Goal: Information Seeking & Learning: Check status

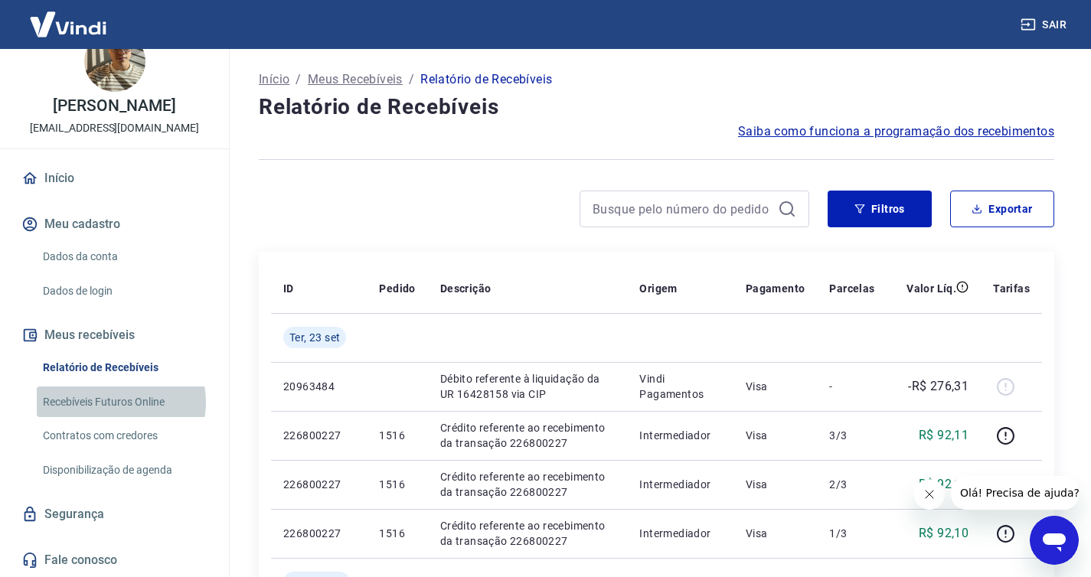
click at [120, 402] on link "Recebíveis Futuros Online" at bounding box center [124, 402] width 174 height 31
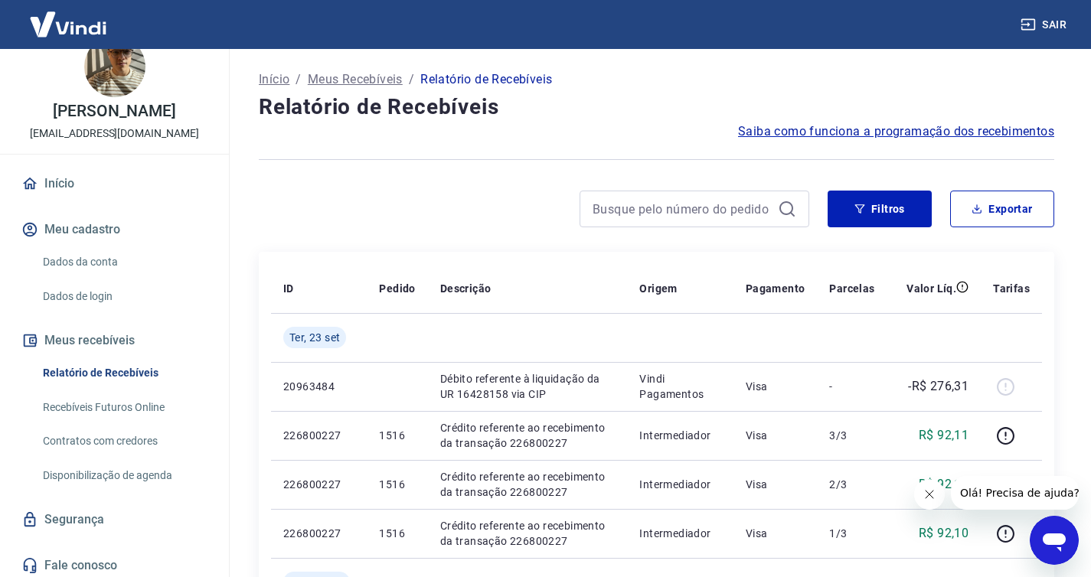
scroll to position [31, 0]
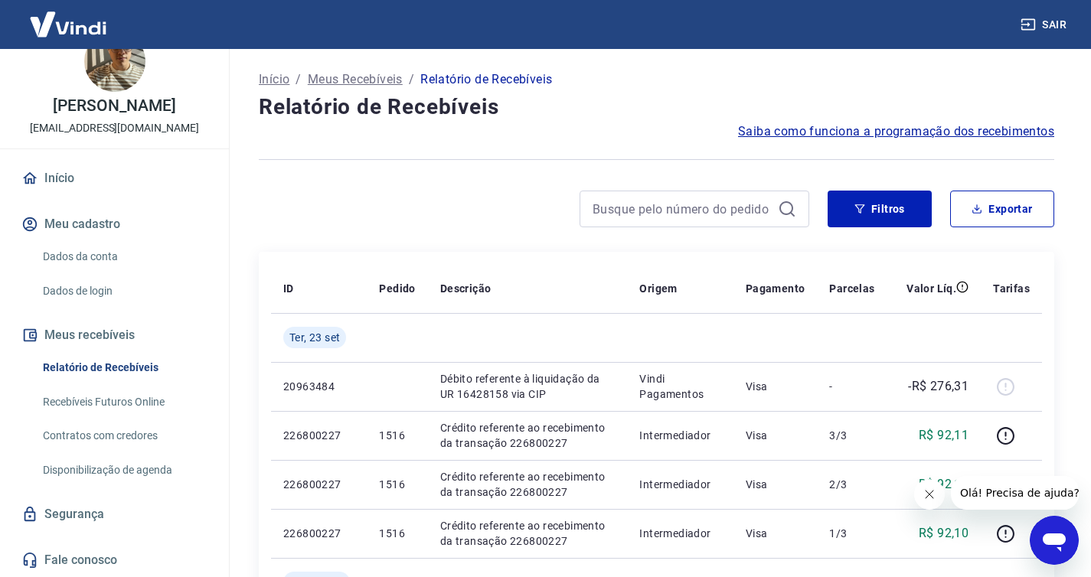
click at [891, 133] on span "Saiba como funciona a programação dos recebimentos" at bounding box center [896, 132] width 316 height 18
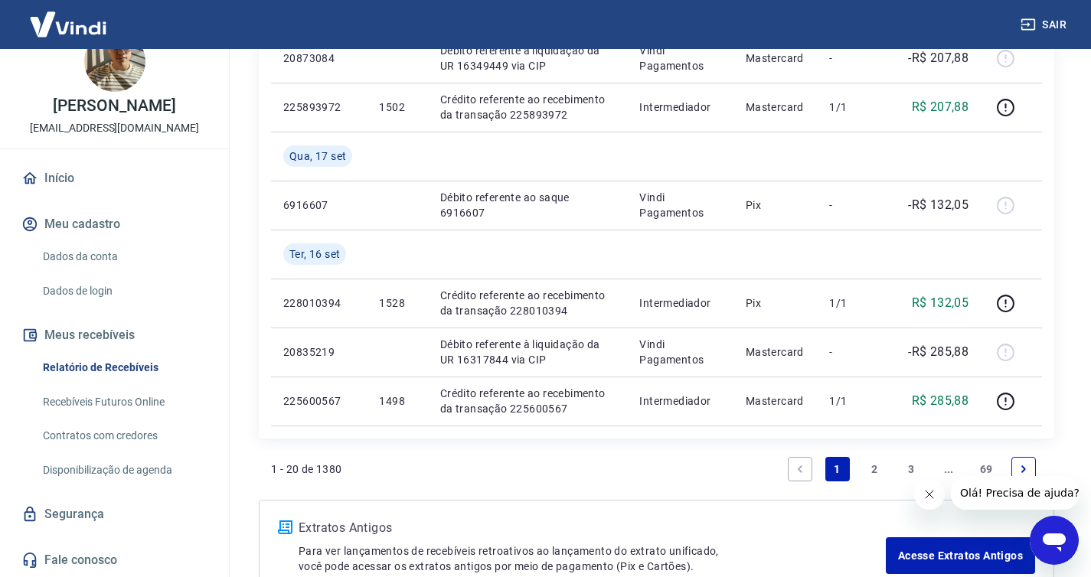
scroll to position [1311, 0]
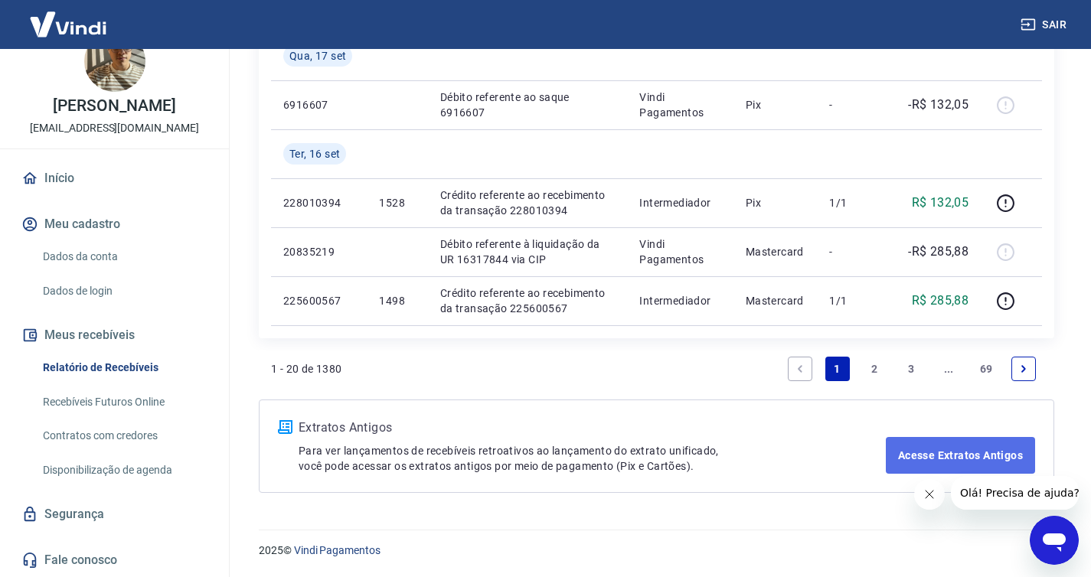
click at [953, 452] on link "Acesse Extratos Antigos" at bounding box center [960, 455] width 149 height 37
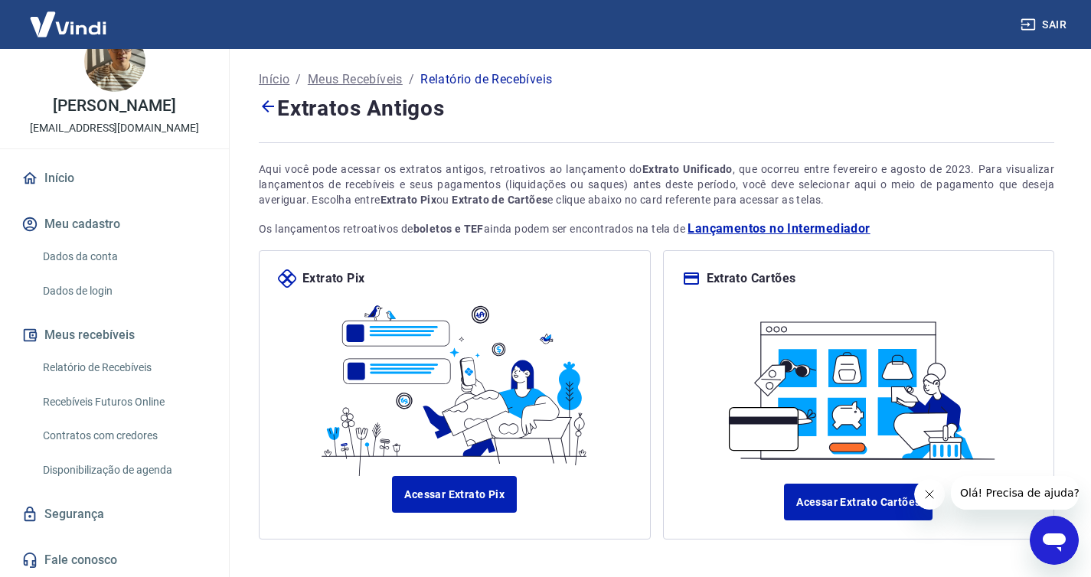
scroll to position [71, 0]
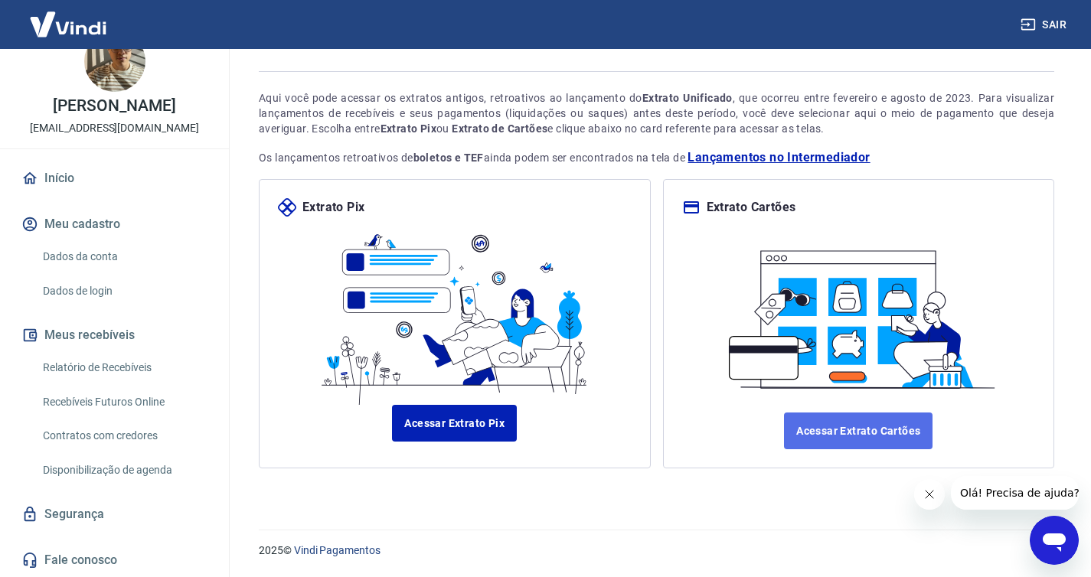
click at [842, 424] on link "Acessar Extrato Cartões" at bounding box center [858, 431] width 149 height 37
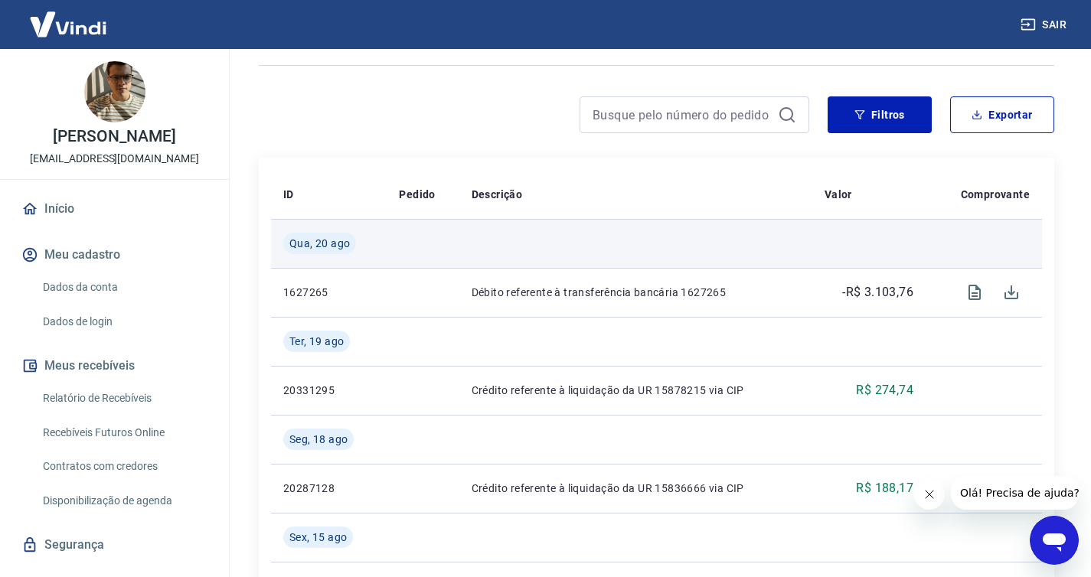
scroll to position [172, 0]
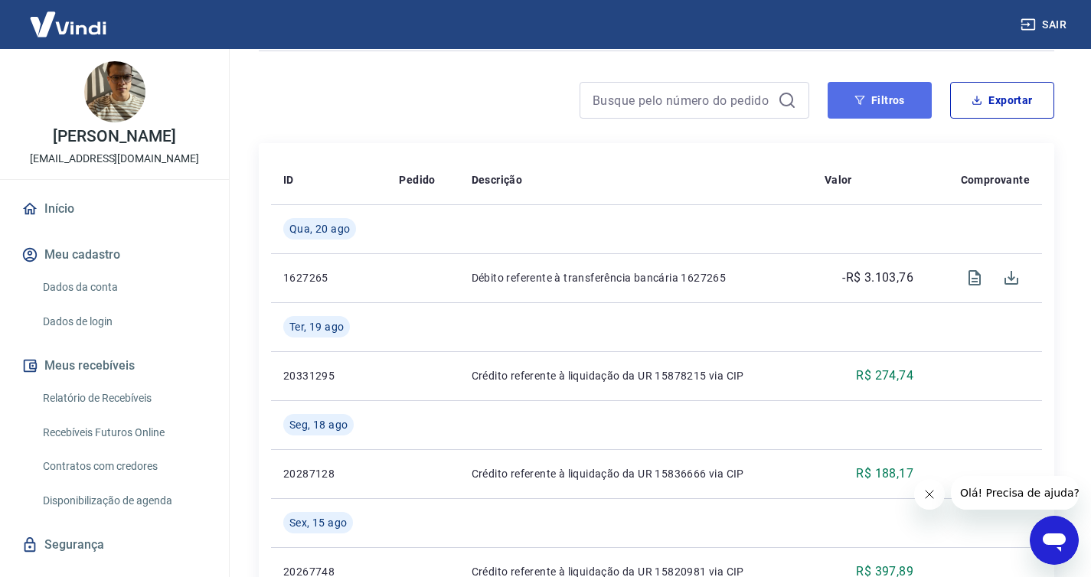
click at [884, 102] on button "Filtros" at bounding box center [880, 100] width 104 height 37
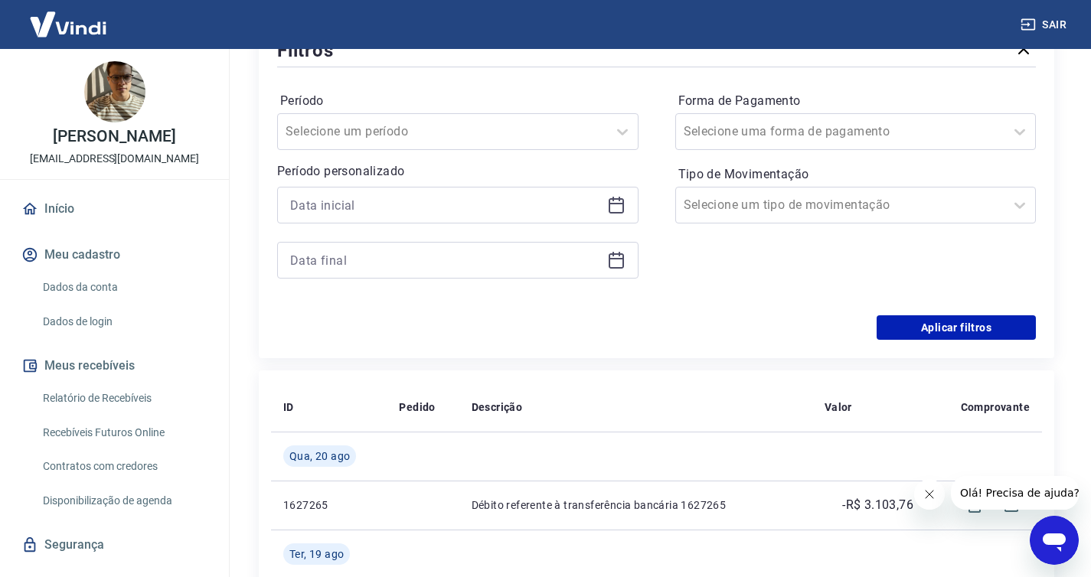
scroll to position [281, 0]
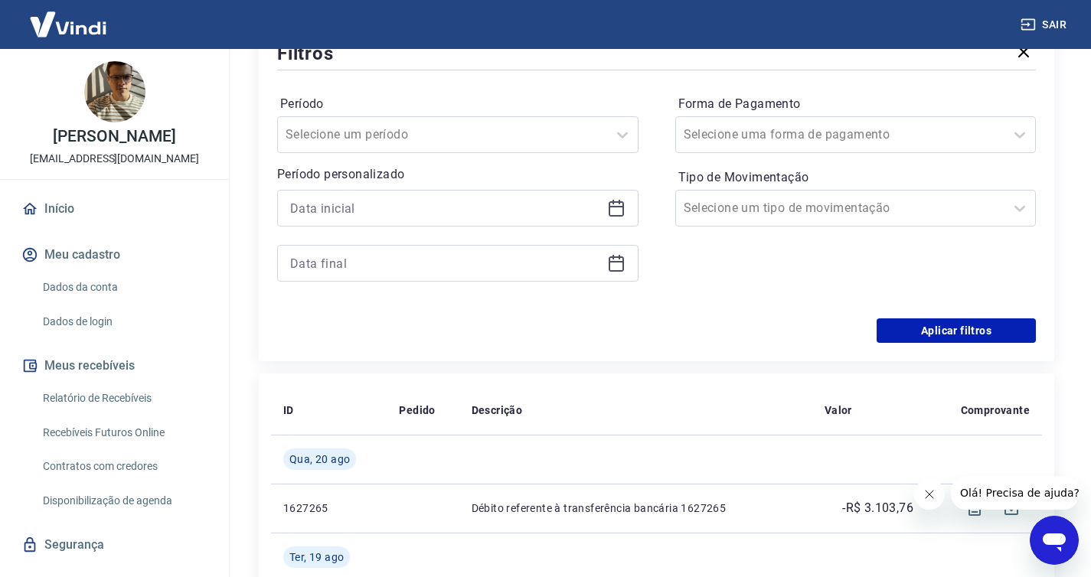
click at [618, 209] on icon at bounding box center [616, 208] width 18 height 18
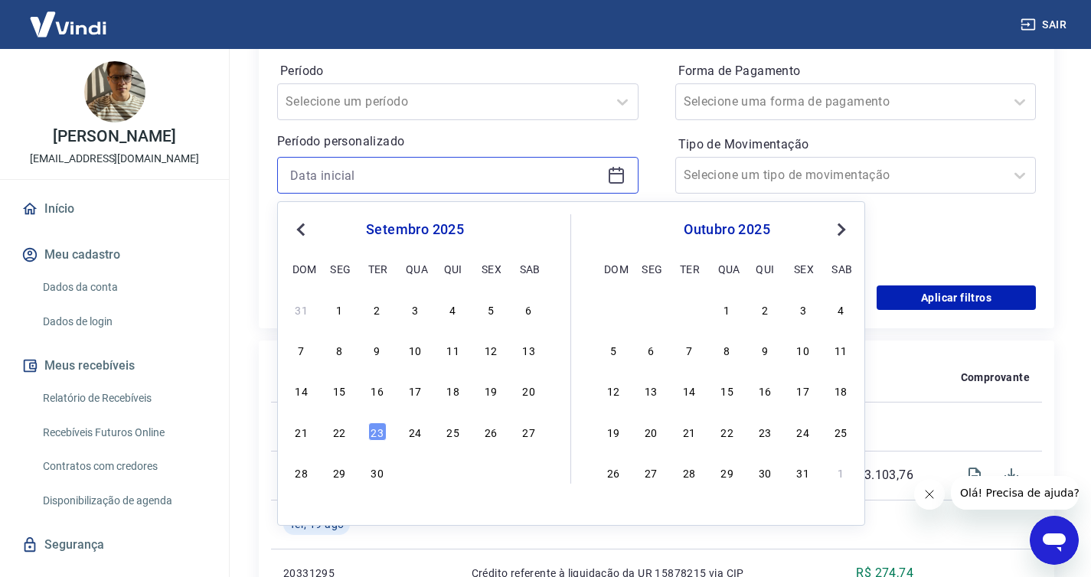
scroll to position [332, 0]
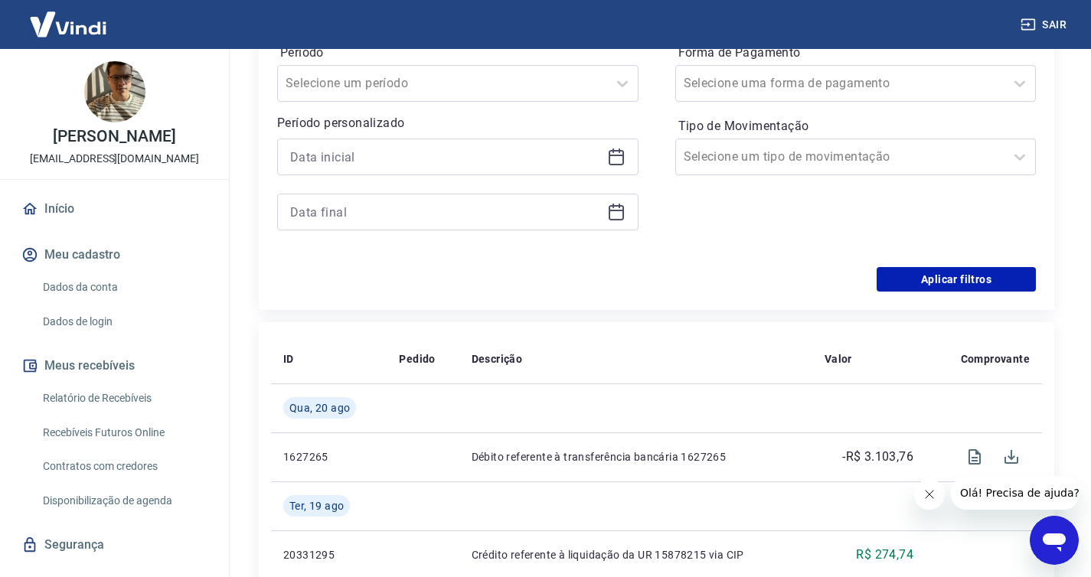
click at [643, 129] on div "Período Selecione um período Período personalizado Forma de Pagamento Selecione…" at bounding box center [656, 144] width 759 height 245
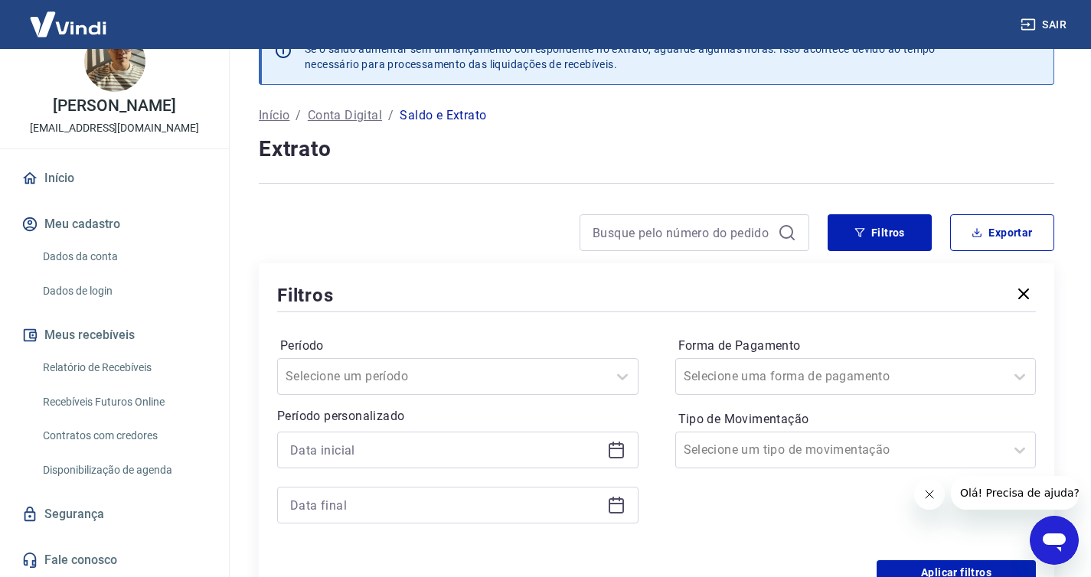
scroll to position [0, 0]
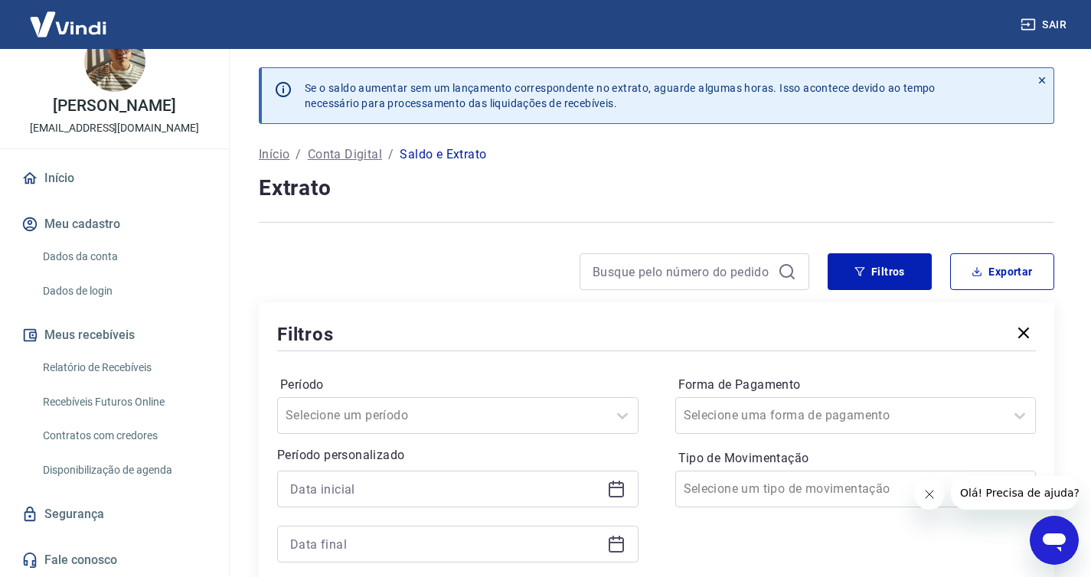
click at [1062, 538] on icon "Abrir janela de mensagens" at bounding box center [1054, 543] width 23 height 18
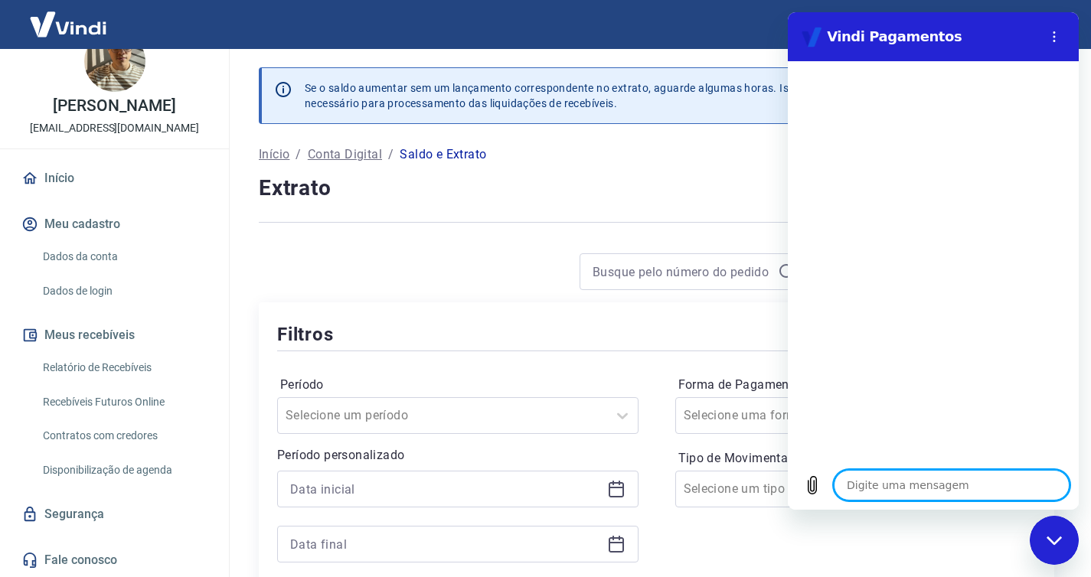
click at [907, 483] on textarea at bounding box center [952, 485] width 236 height 31
type textarea "o"
type textarea "x"
type textarea "ol"
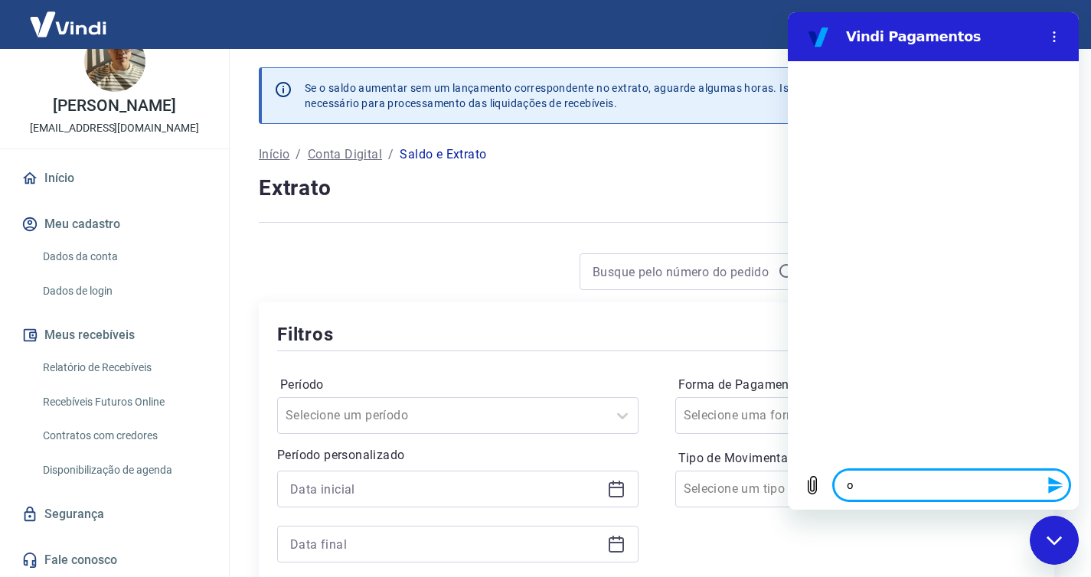
type textarea "x"
type textarea "ol'"
type textarea "x"
type textarea "olá"
type textarea "x"
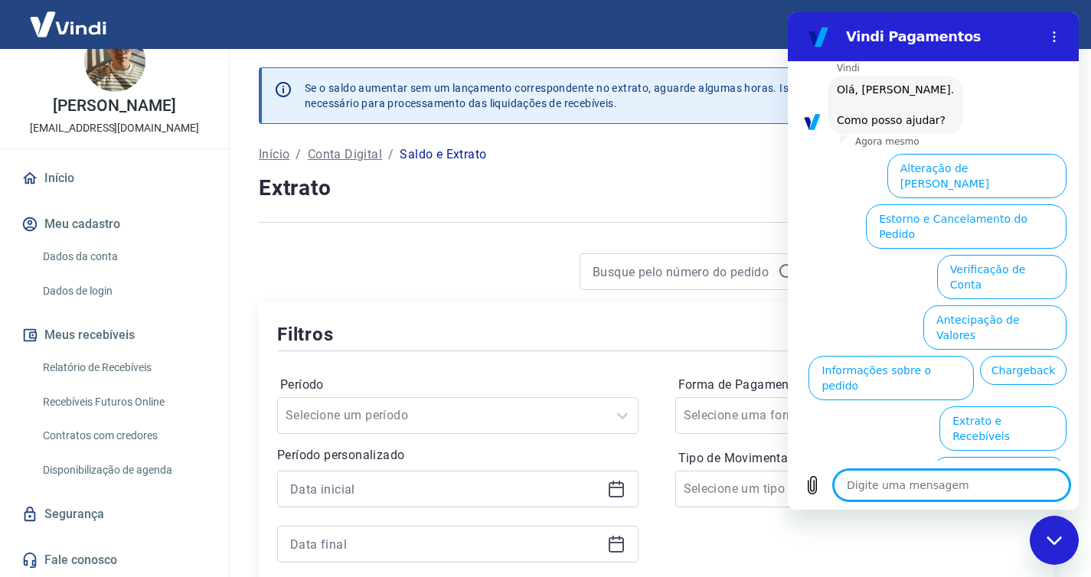
scroll to position [90, 0]
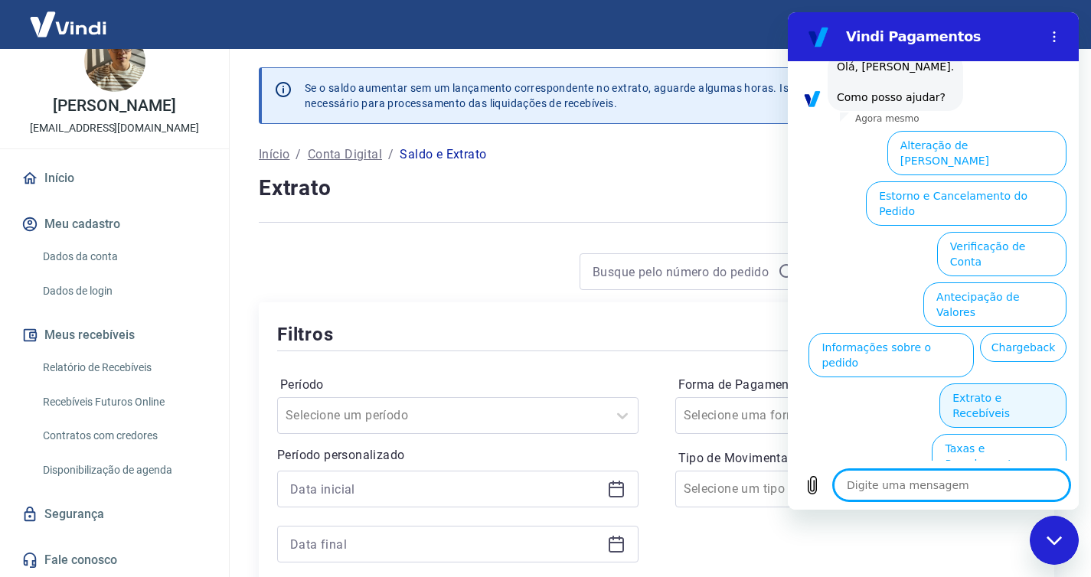
click at [1003, 384] on button "Extrato e Recebíveis" at bounding box center [1002, 406] width 127 height 44
click at [1003, 341] on div "12:10 diz: olá Enviado · Agora mesmo Vindi Vindi diz: Olá, RENAN SEPAROVIC FILO…" at bounding box center [933, 261] width 291 height 400
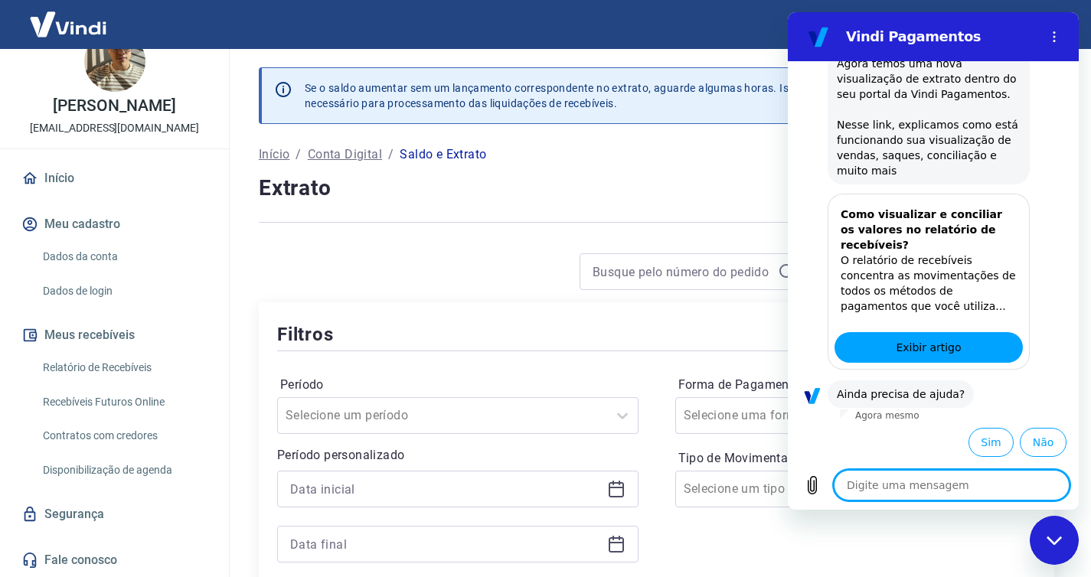
scroll to position [226, 0]
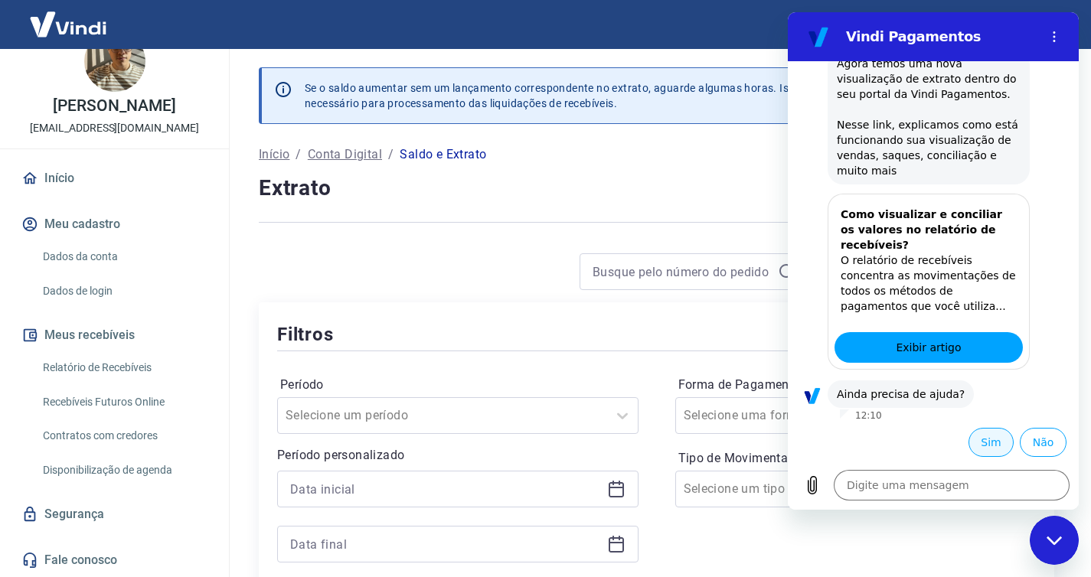
click at [988, 439] on button "Sim" at bounding box center [991, 442] width 45 height 29
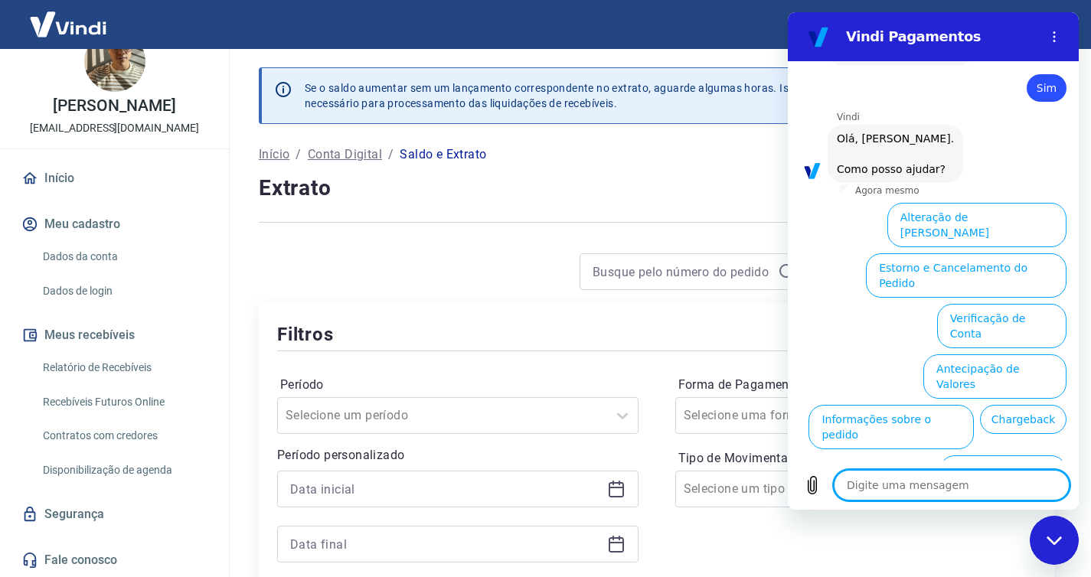
scroll to position [641, 0]
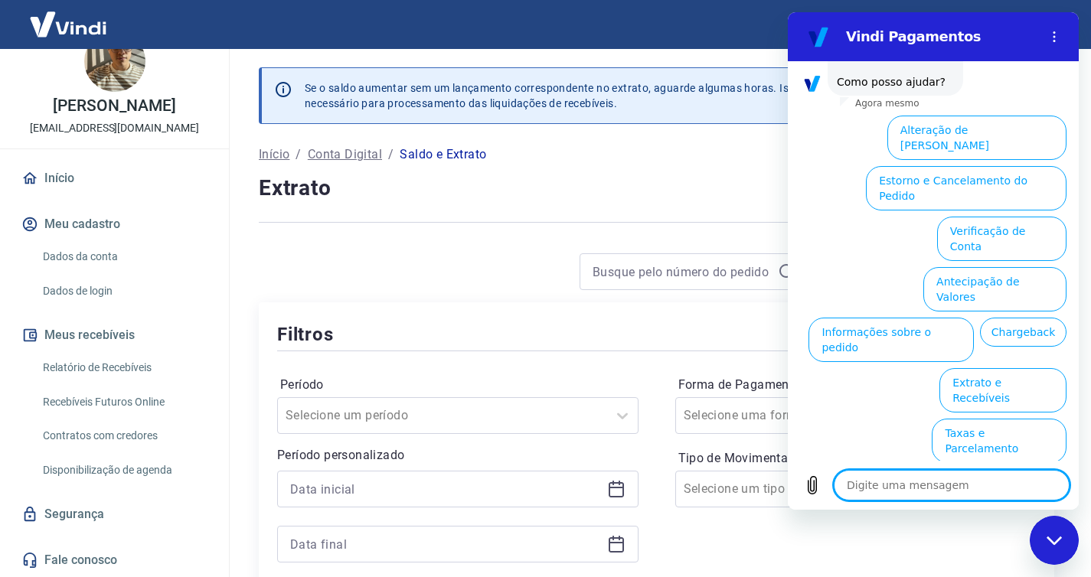
click at [923, 483] on textarea at bounding box center [952, 485] width 236 height 31
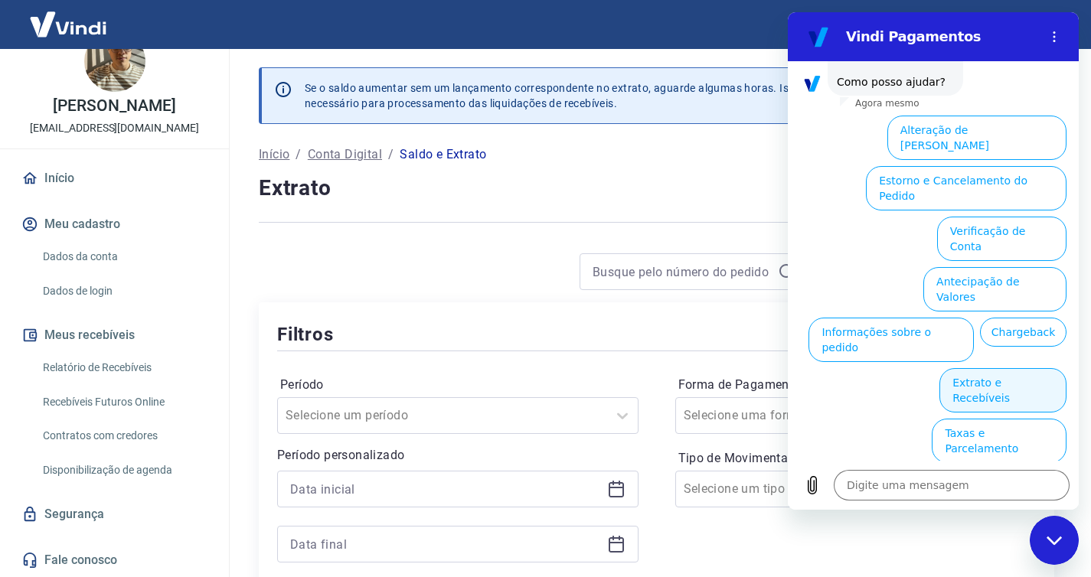
click at [991, 368] on button "Extrato e Recebíveis" at bounding box center [1002, 390] width 127 height 44
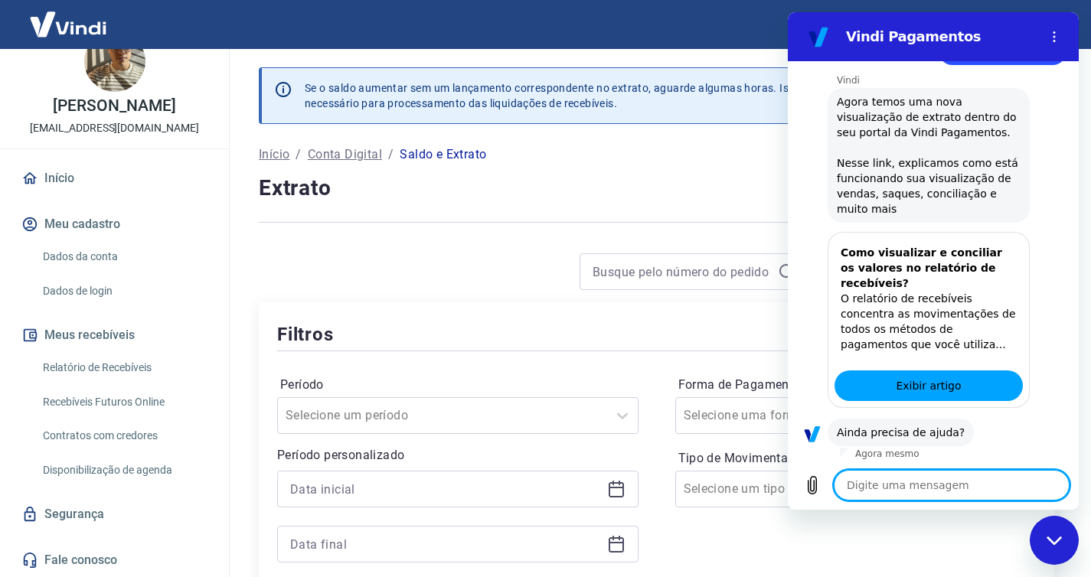
scroll to position [777, 0]
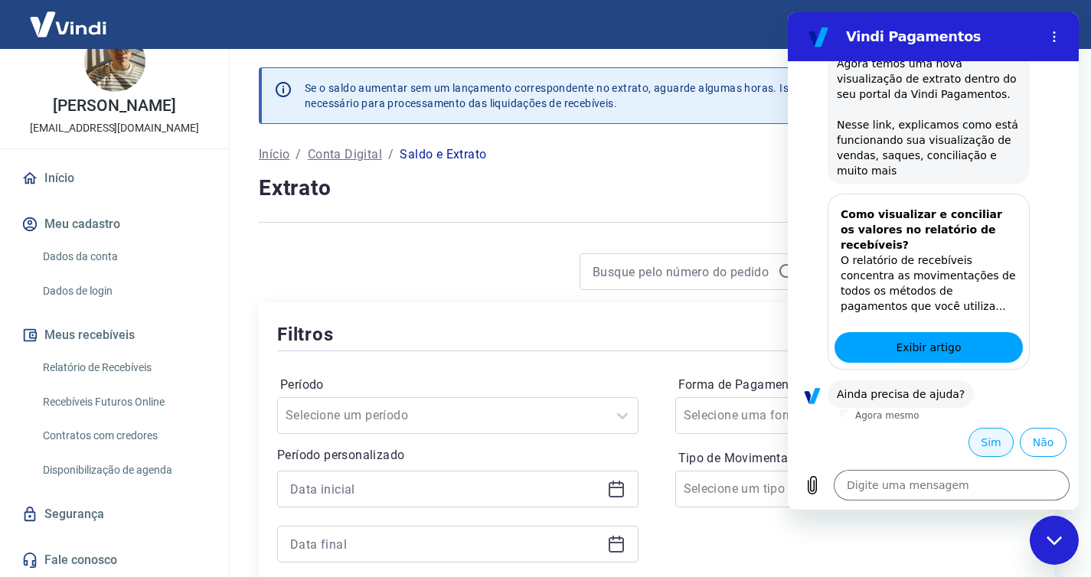
click at [981, 445] on button "Sim" at bounding box center [991, 442] width 45 height 29
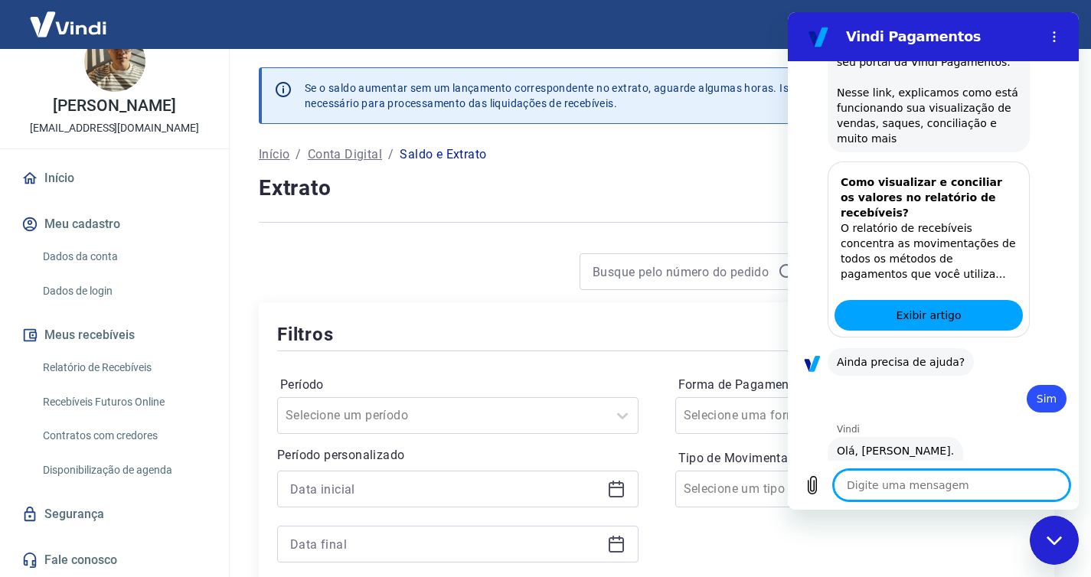
type textarea "x"
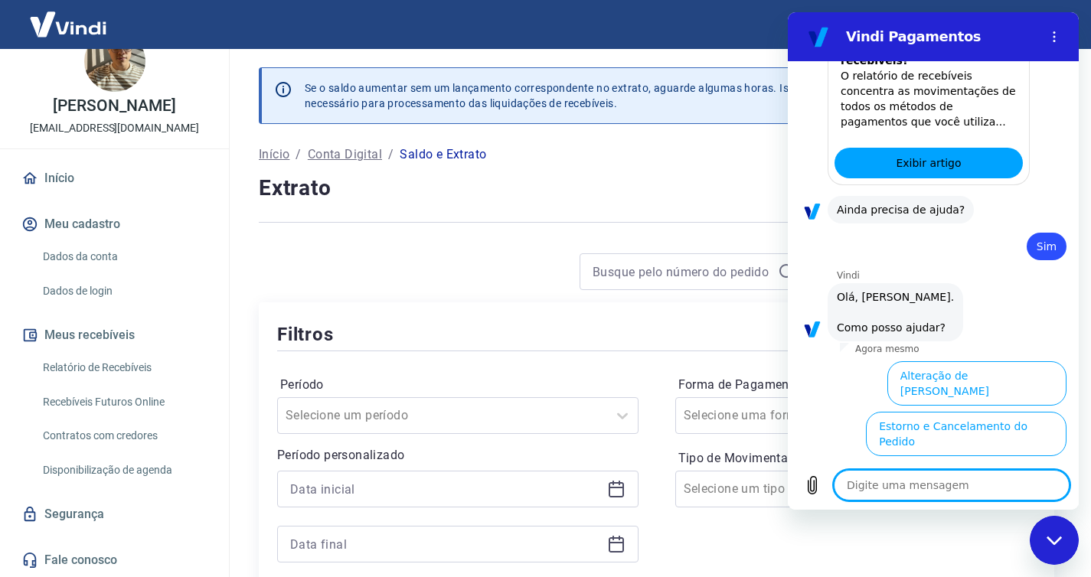
scroll to position [1192, 0]
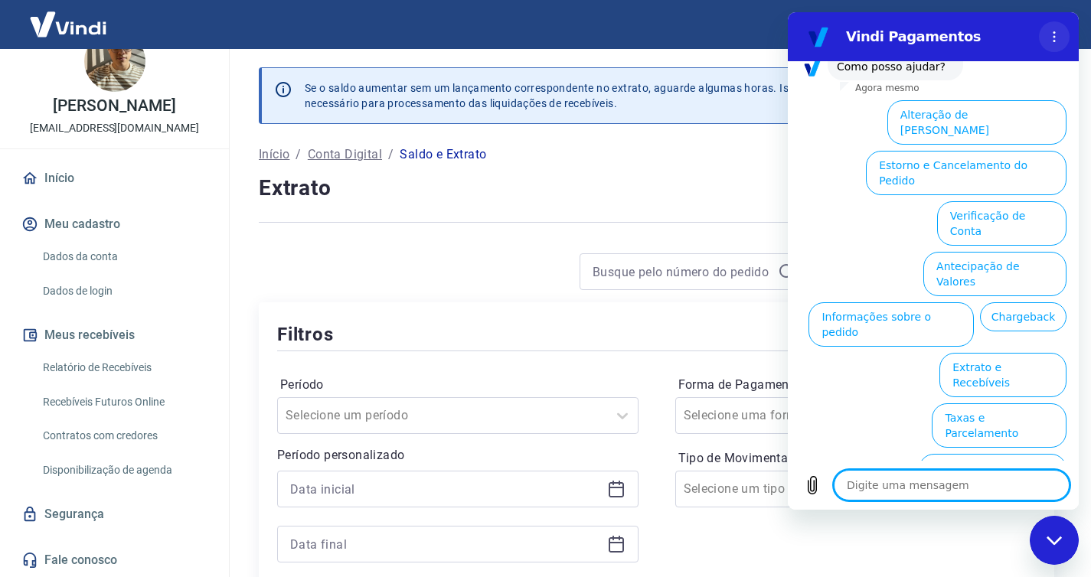
click at [1062, 35] on button "Menu de opções" at bounding box center [1054, 36] width 31 height 31
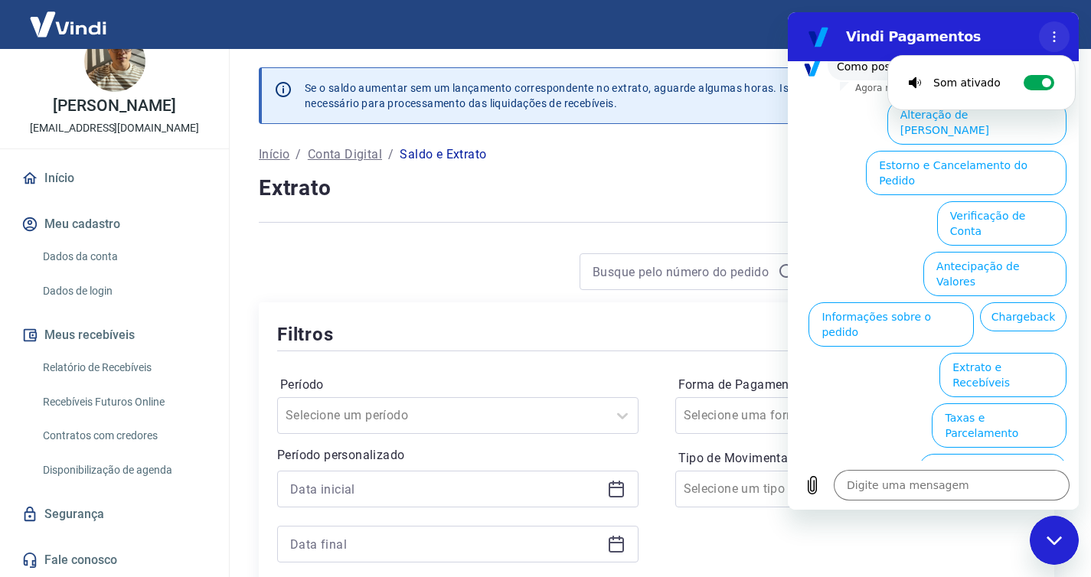
click at [1062, 35] on button "Menu de opções" at bounding box center [1054, 36] width 31 height 31
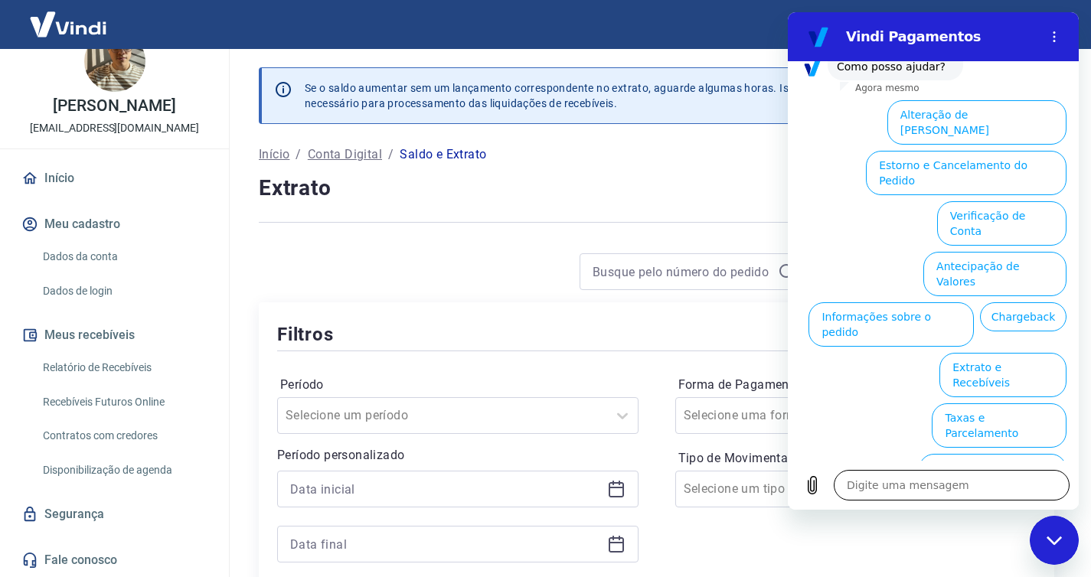
click at [912, 485] on textarea at bounding box center [952, 485] width 236 height 31
type textarea "a"
type textarea "x"
type textarea "an"
type textarea "x"
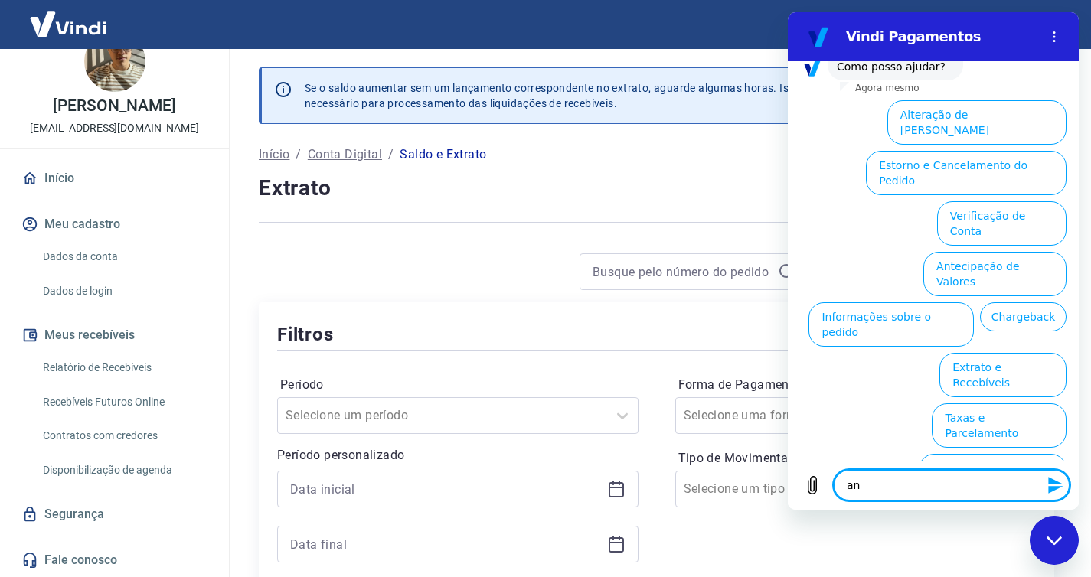
type textarea "ant"
type textarea "x"
type textarea "anti"
type textarea "x"
type textarea "ant"
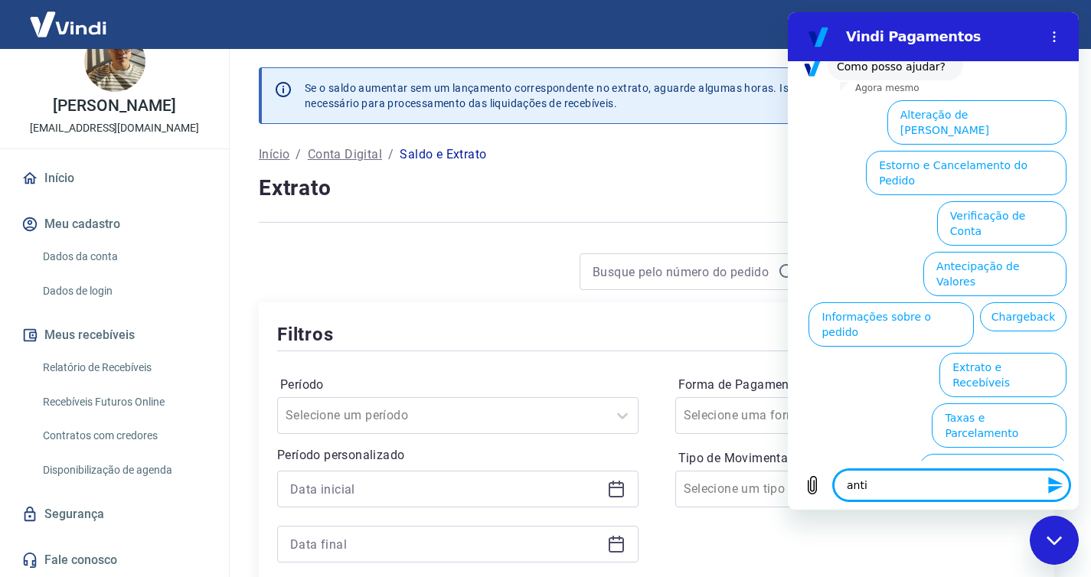
type textarea "x"
type textarea "an"
type textarea "x"
type textarea "a"
type textarea "x"
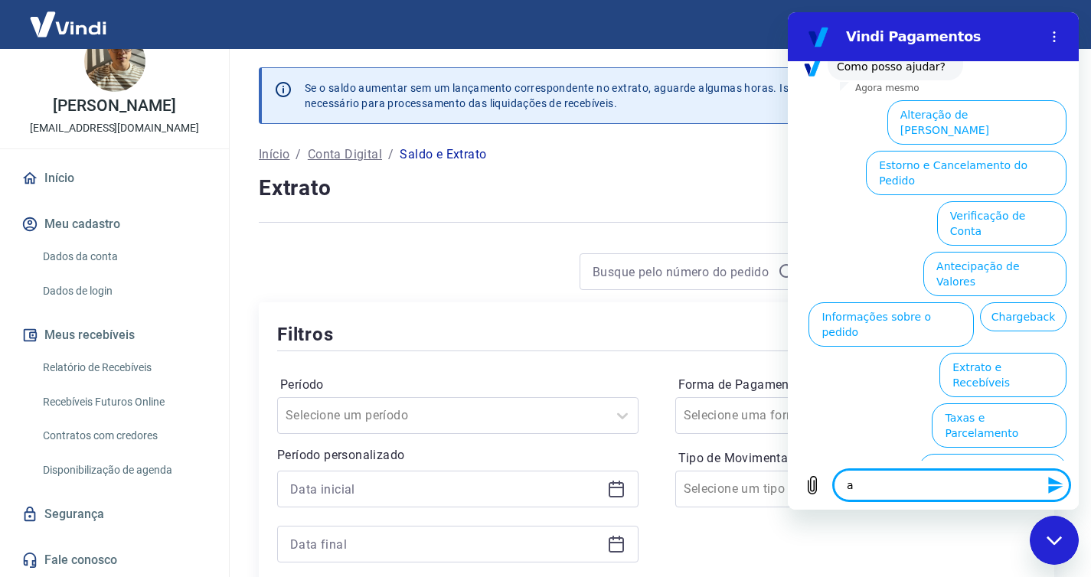
type textarea "x"
type textarea "o"
type textarea "x"
type textarea "o"
type textarea "x"
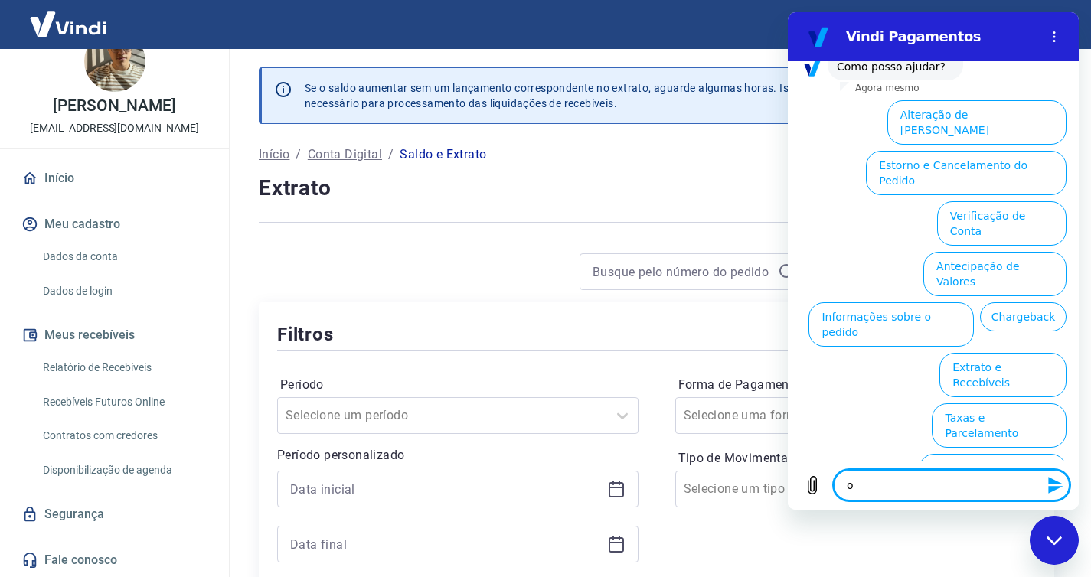
type textarea "o s"
type textarea "x"
type textarea "o sa"
type textarea "x"
type textarea "o sal"
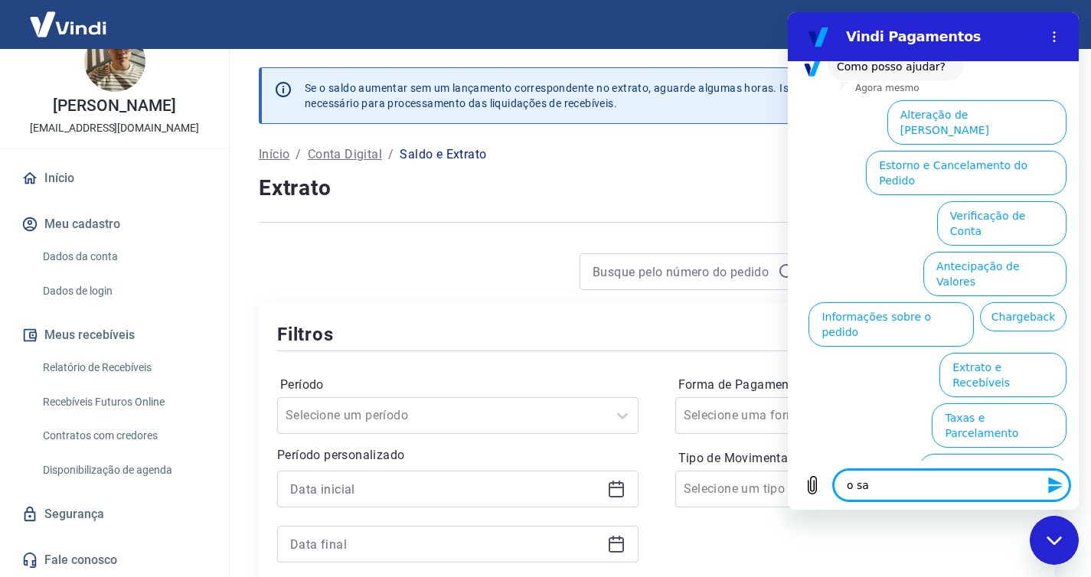
type textarea "x"
type textarea "o sald"
type textarea "x"
type textarea "o saldo"
type textarea "x"
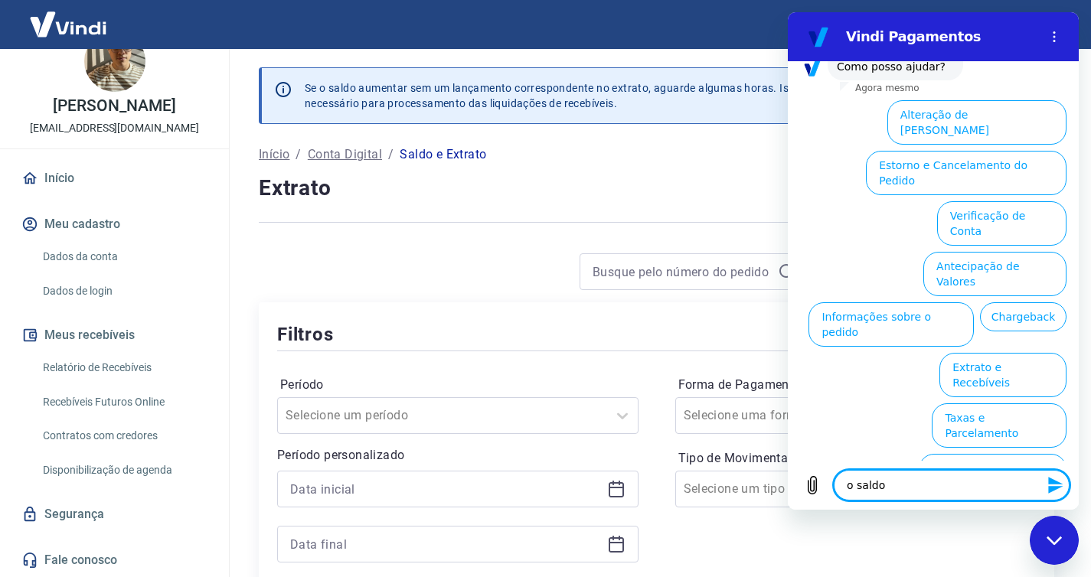
type textarea "o saldo"
type textarea "x"
type textarea "o saldo d"
type textarea "x"
type textarea "o saldo do"
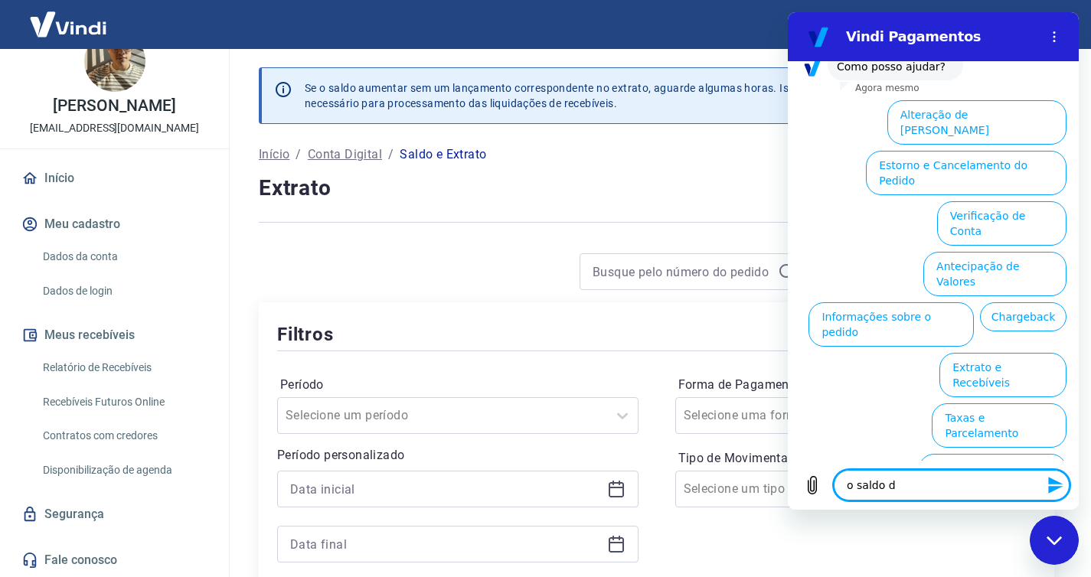
type textarea "x"
type textarea "o saldo dos"
type textarea "x"
type textarea "o saldo dos"
type textarea "x"
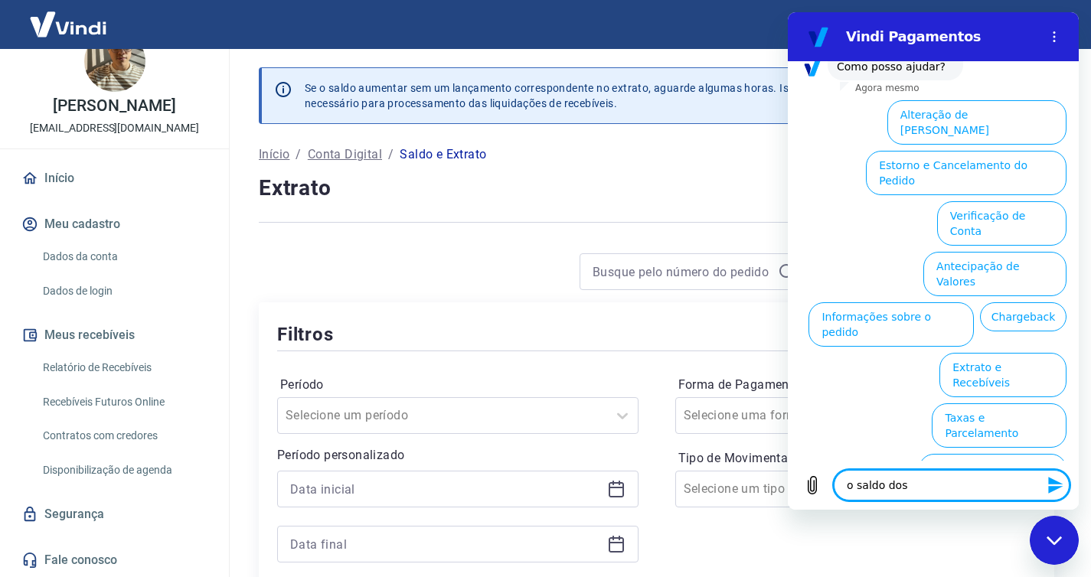
type textarea "o saldo dos r"
type textarea "x"
type textarea "o saldo dos re"
type textarea "x"
type textarea "o saldo dos rec"
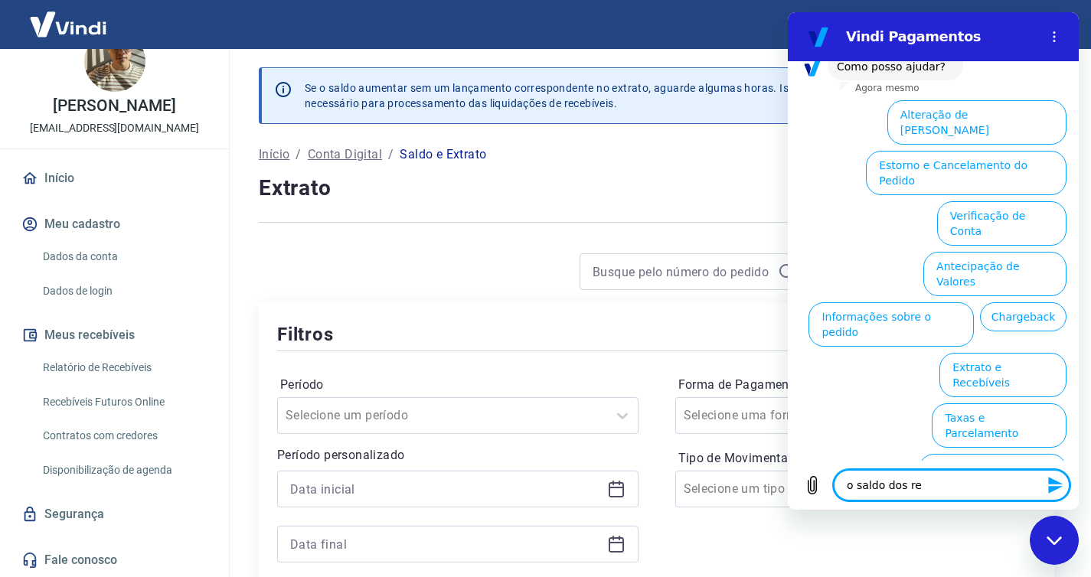
type textarea "x"
type textarea "o saldo dos rece"
type textarea "x"
type textarea "o saldo dos receb"
type textarea "x"
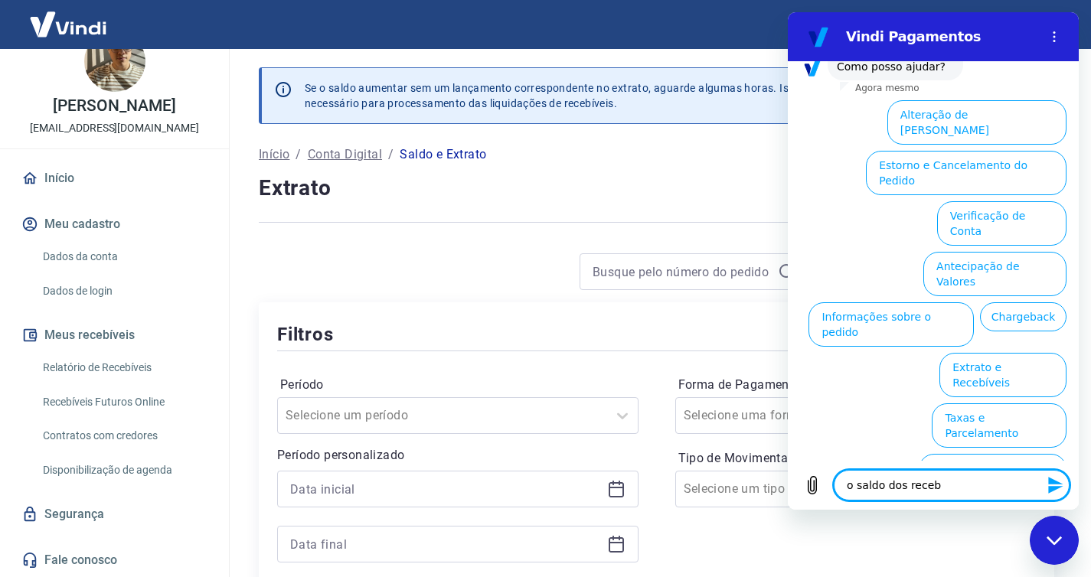
type textarea "o saldo dos receb'"
type textarea "x"
type textarea "o saldo dos recebí"
type textarea "x"
type textarea "o saldo dos recebív"
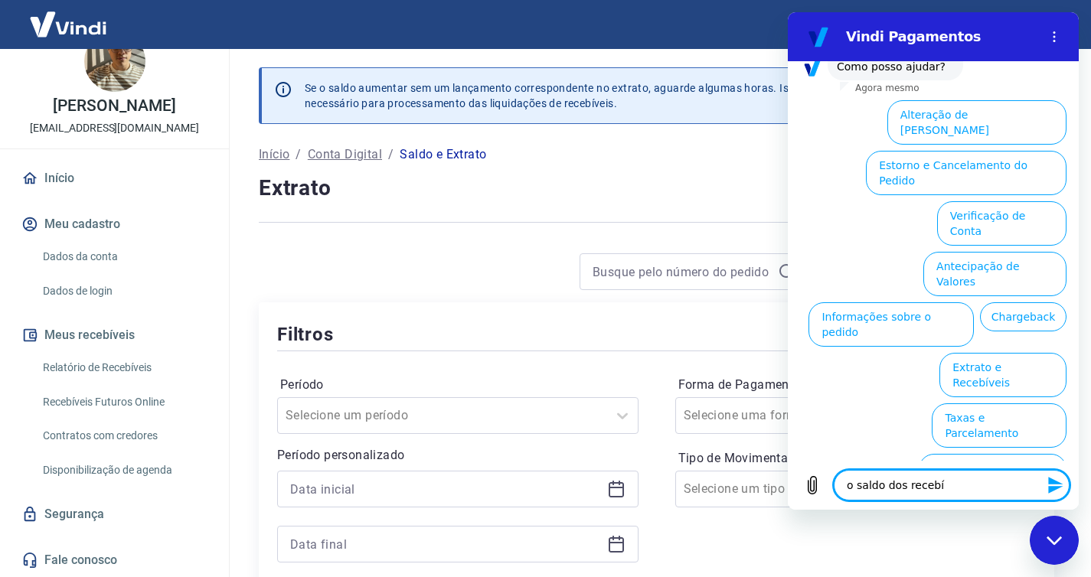
type textarea "x"
type textarea "o saldo dos recebíve"
type textarea "x"
type textarea "o saldo dos recebívei"
type textarea "x"
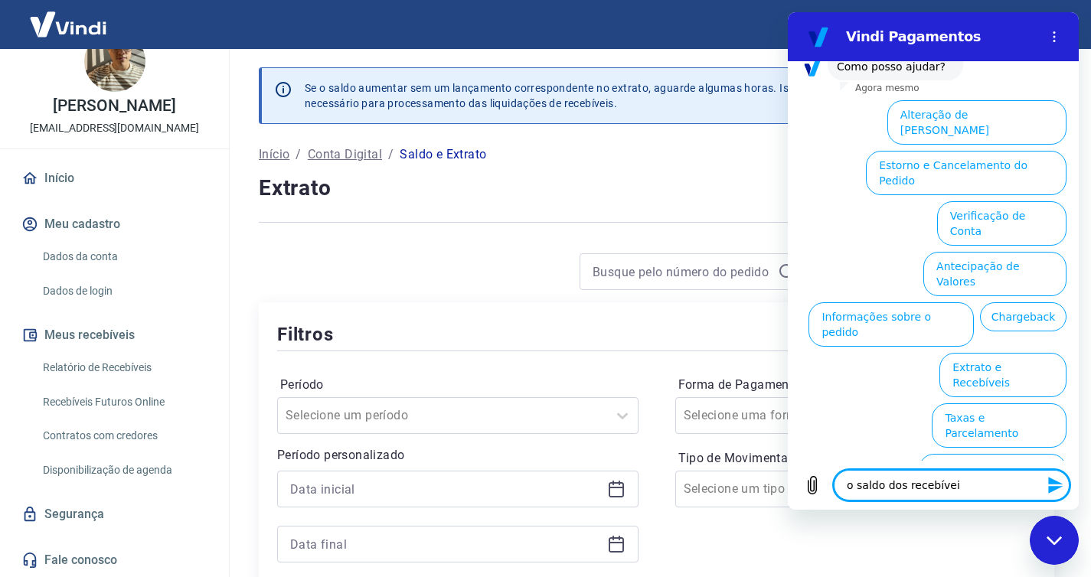
type textarea "o saldo dos recebíveis"
type textarea "x"
type textarea "o saldo dos recebíveis"
type textarea "x"
type textarea "o saldo dos recebíveis d"
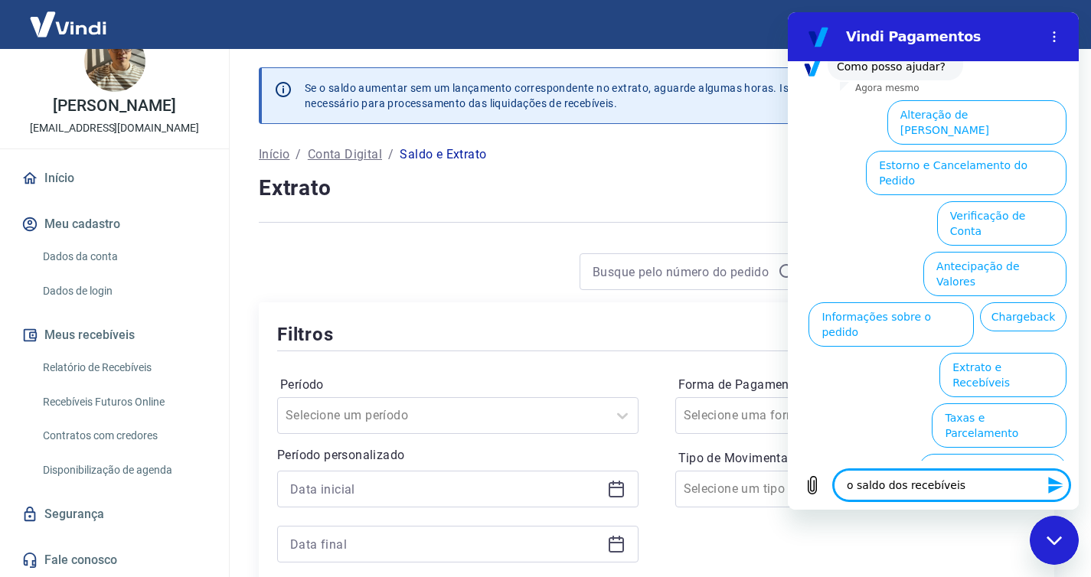
type textarea "x"
type textarea "o saldo dos recebíveis de"
type textarea "x"
type textarea "o saldo dos recebíveis de"
type textarea "x"
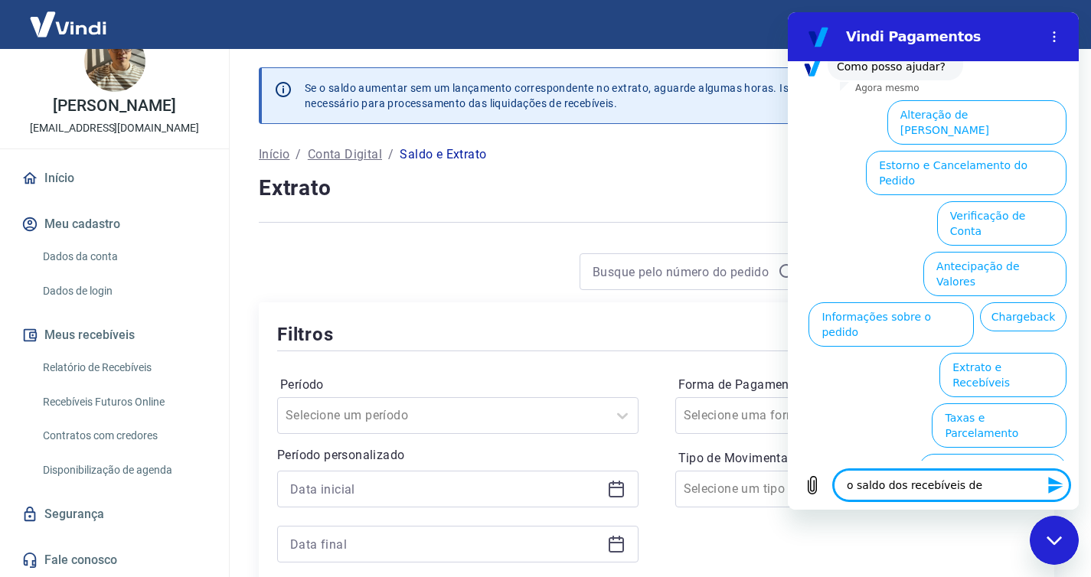
type textarea "o saldo dos recebíveis de c"
type textarea "x"
type textarea "o saldo dos recebíveis de ca"
type textarea "x"
type textarea "o saldo dos recebíveis de car"
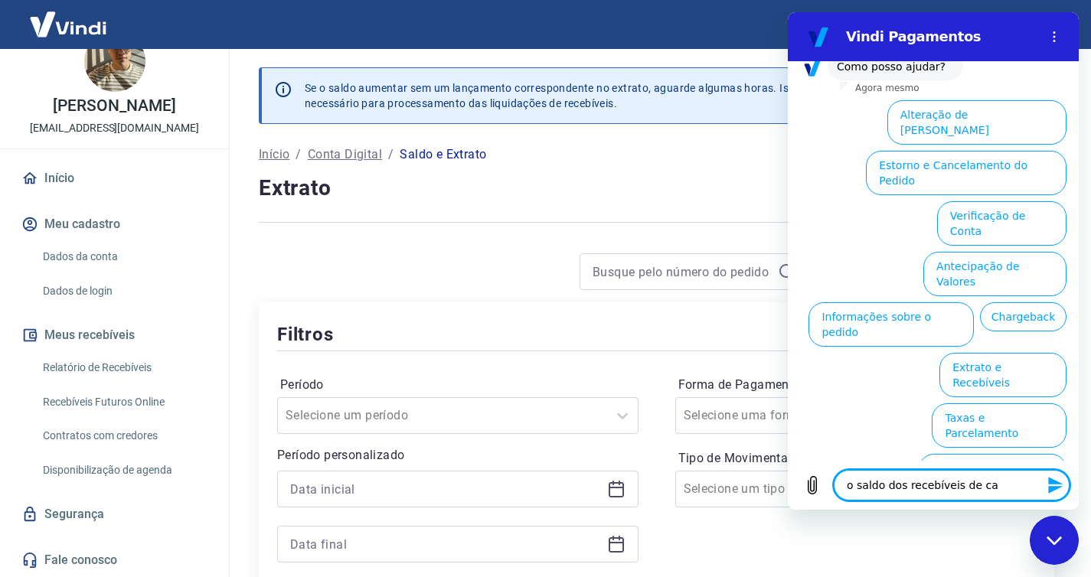
type textarea "x"
type textarea "o saldo dos recebíveis de cart"
type textarea "x"
type textarea "o saldo dos recebíveis de cart˜"
type textarea "x"
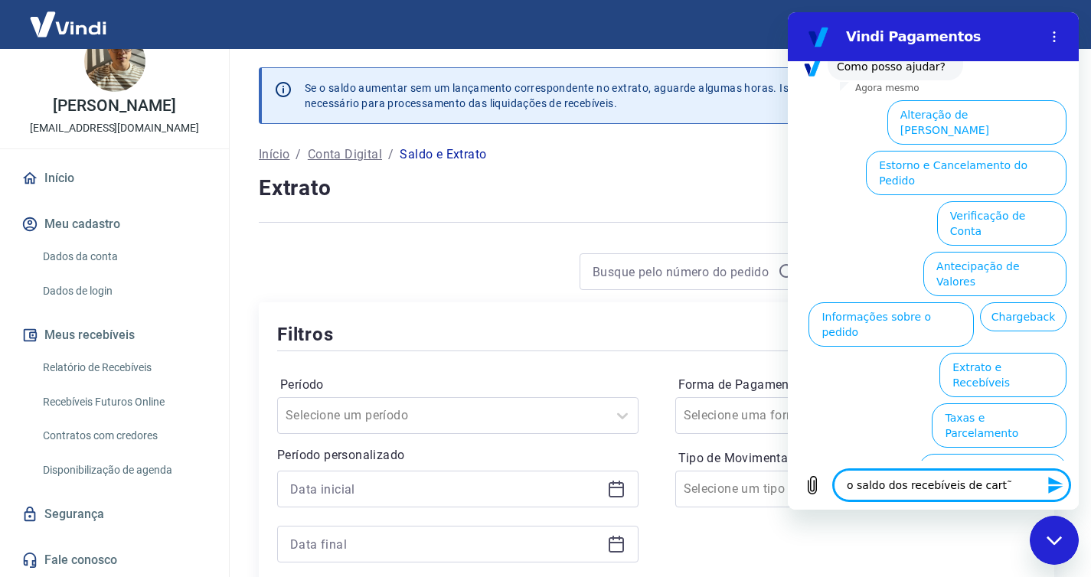
type textarea "o saldo dos recebíveis de cartã"
type textarea "x"
type textarea "o saldo dos recebíveis de cartã"
type textarea "x"
type textarea "o saldo dos recebíveis de cartã"
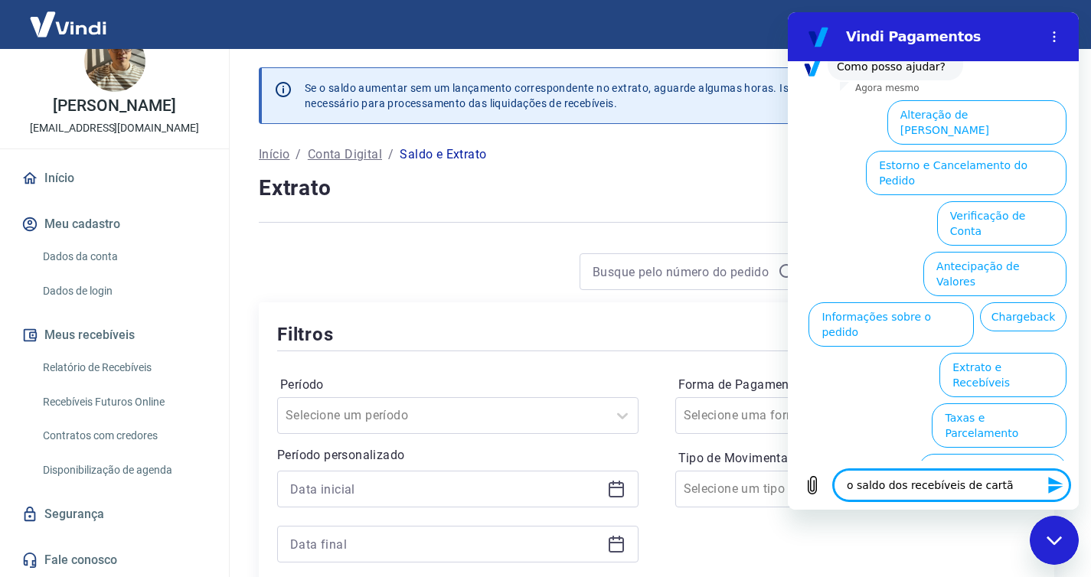
type textarea "x"
type textarea "o saldo dos recebíveis de cartão"
type textarea "x"
type textarea "o saldo dos recebíveis de cartão"
type textarea "x"
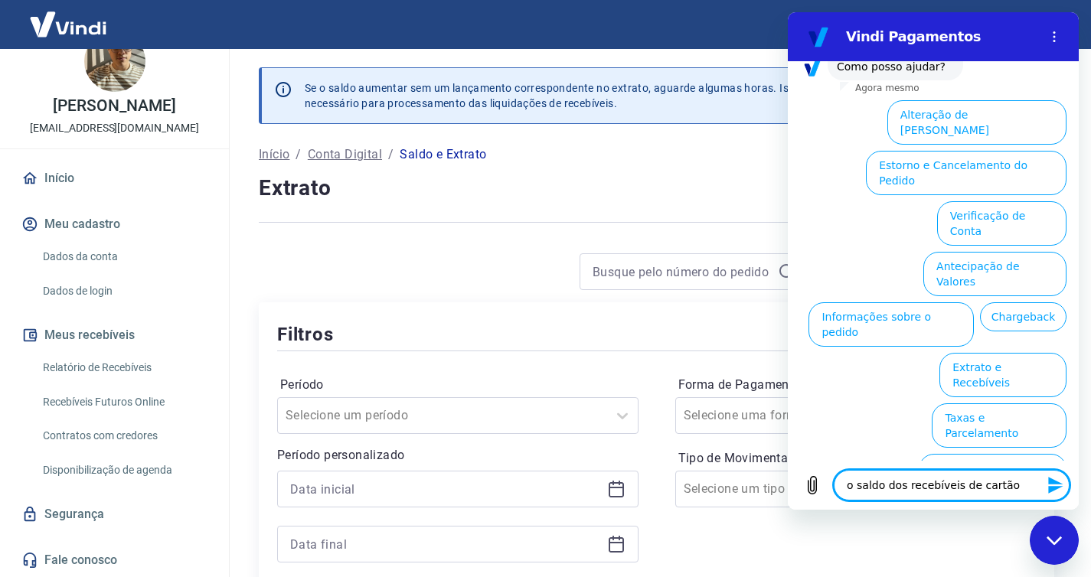
type textarea "o saldo dos recebíveis de cartão a"
type textarea "x"
type textarea "o saldo dos recebíveis de cartão ag"
type textarea "x"
type textarea "o saldo dos recebíveis de cartão ago"
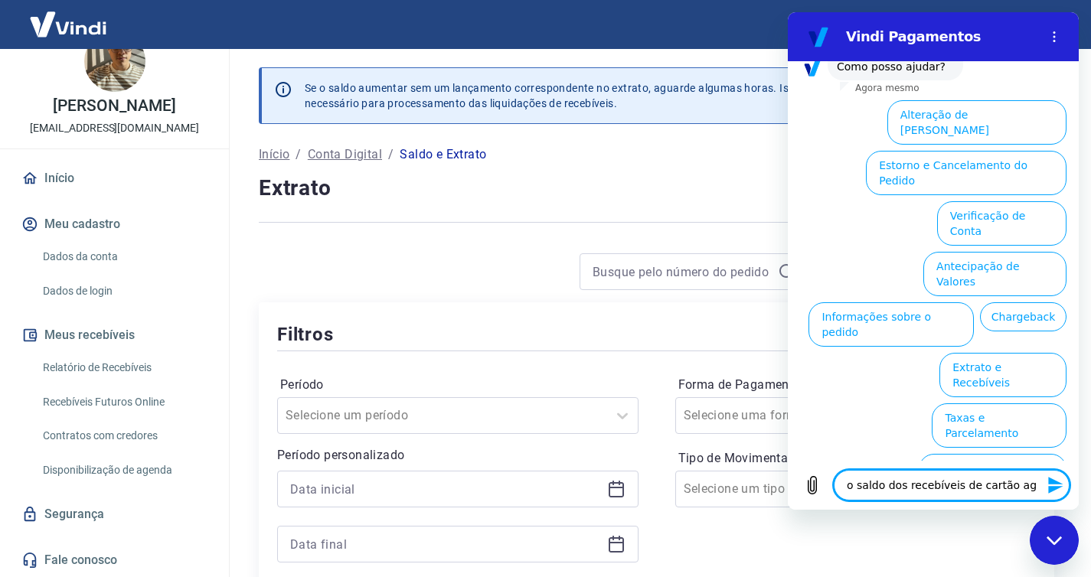
type textarea "x"
type textarea "o saldo dos recebíveis de cartão agor"
type textarea "x"
type textarea "o saldo dos recebíveis de cartão agora"
type textarea "x"
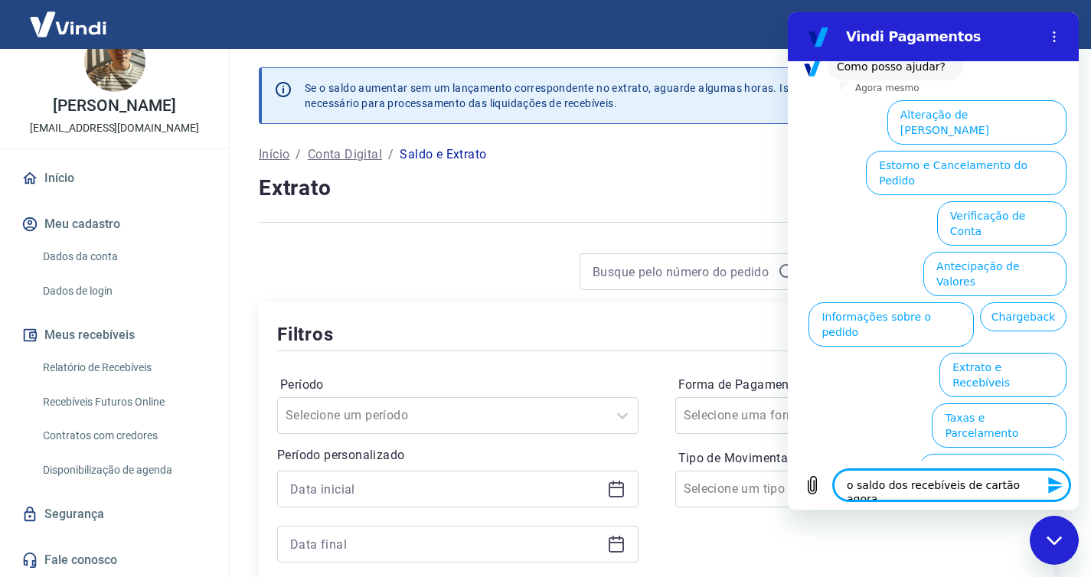
type textarea "o saldo dos recebíveis de cartão agora"
type textarea "x"
type textarea "o saldo dos recebíveis de cartão agora v"
type textarea "x"
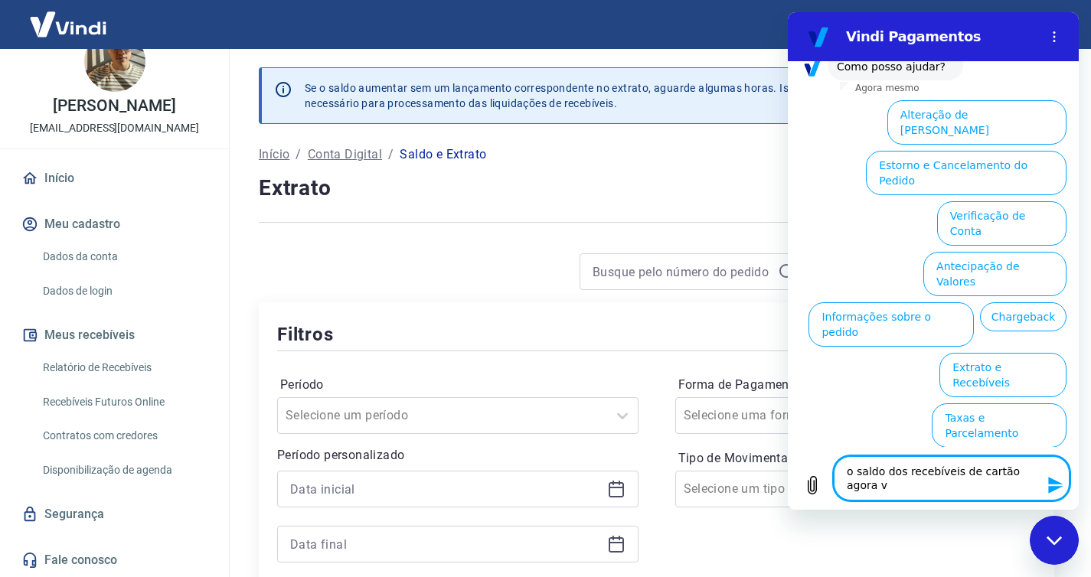
type textarea "o saldo dos recebíveis de cartão agora v˜"
type textarea "x"
type textarea "o saldo dos recebíveis de cartão agora vã"
type textarea "x"
type textarea "o saldo dos recebíveis de cartão agora vão"
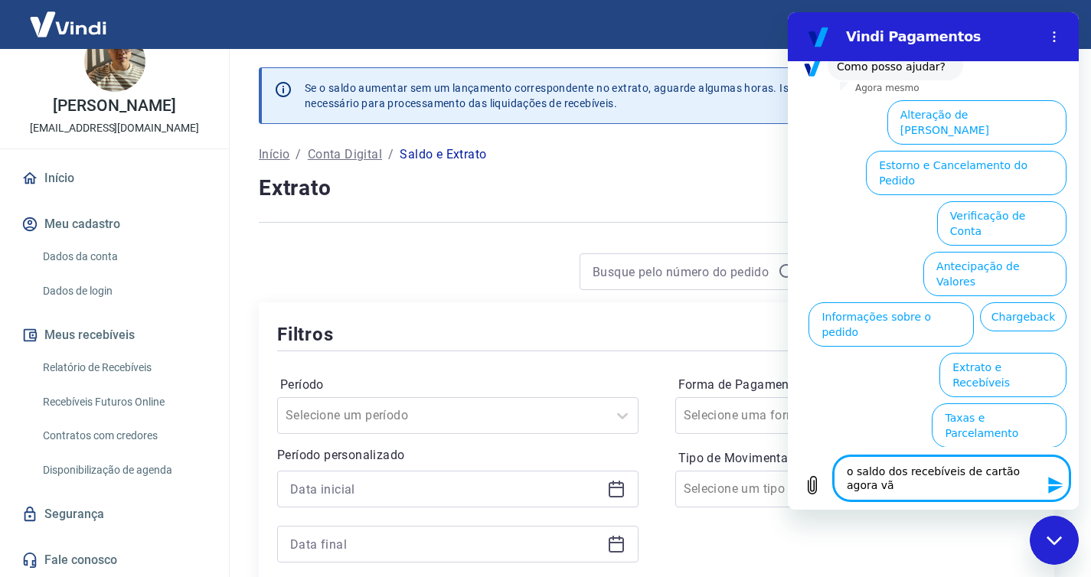
type textarea "x"
type textarea "o saldo dos recebíveis de cartão agora vão"
type textarea "x"
type textarea "o saldo dos recebíveis de cartão agora vão a"
type textarea "x"
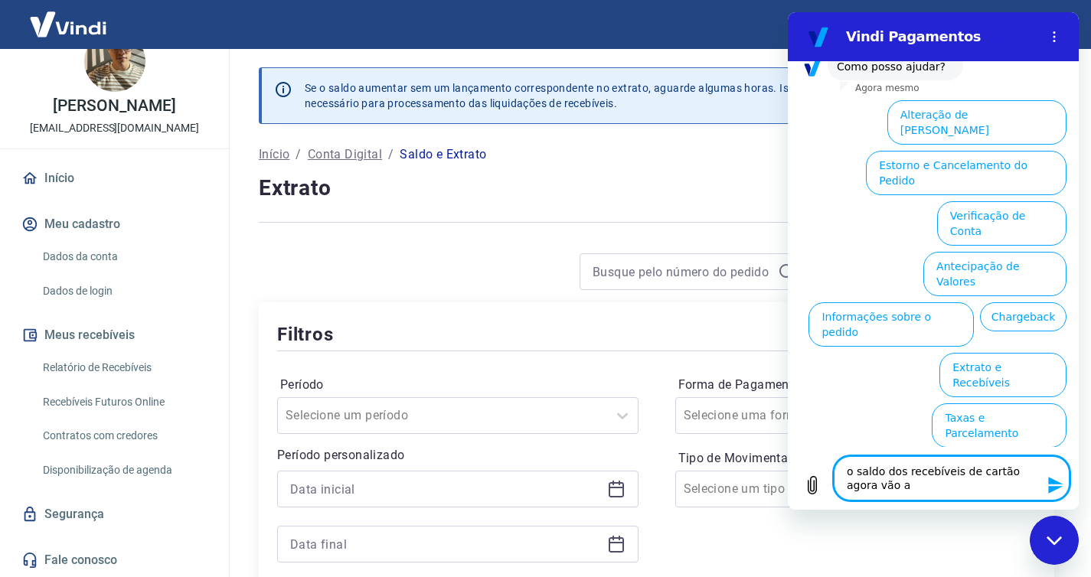
type textarea "o saldo dos recebíveis de cartão agora vão au"
type textarea "x"
type textarea "o saldo dos recebíveis de cartão agora vão aut"
type textarea "x"
type textarea "o saldo dos recebíveis de cartão agora vão auto"
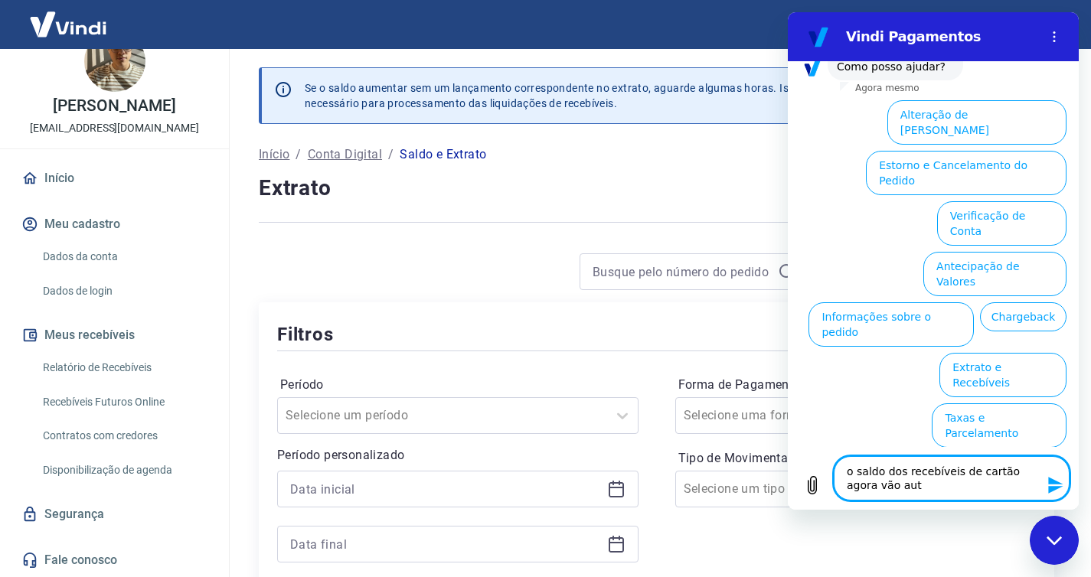
type textarea "x"
type textarea "o saldo dos recebíveis de cartão agora vão autom"
type textarea "x"
type textarea "o saldo dos recebíveis de cartão agora vão automa"
type textarea "x"
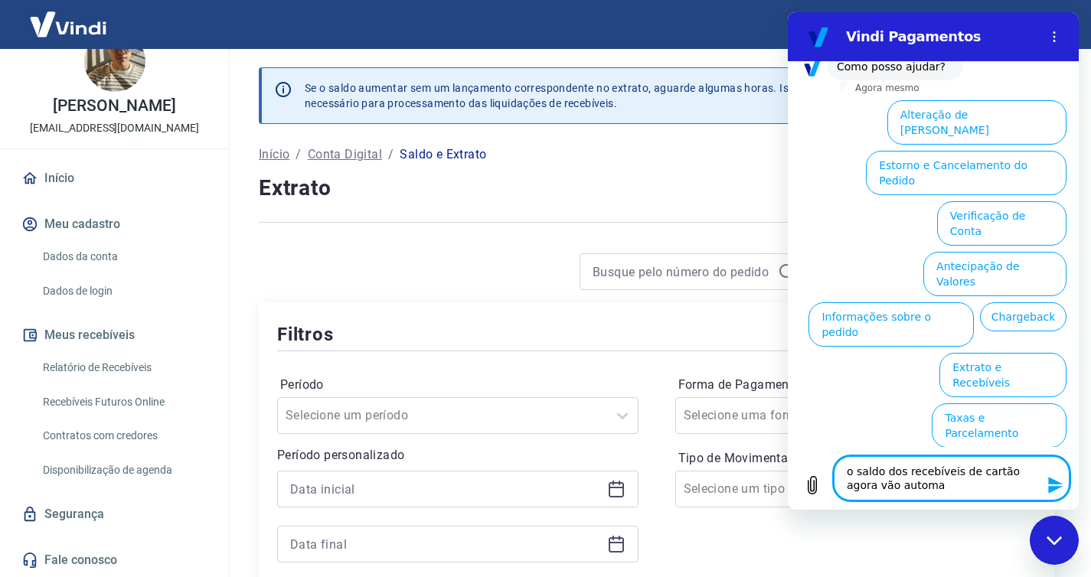
type textarea "o saldo dos recebíveis de cartão agora vão automat"
type textarea "x"
type textarea "o saldo dos recebíveis de cartão agora vão automati"
type textarea "x"
type textarea "o saldo dos recebíveis de cartão agora vão automatic"
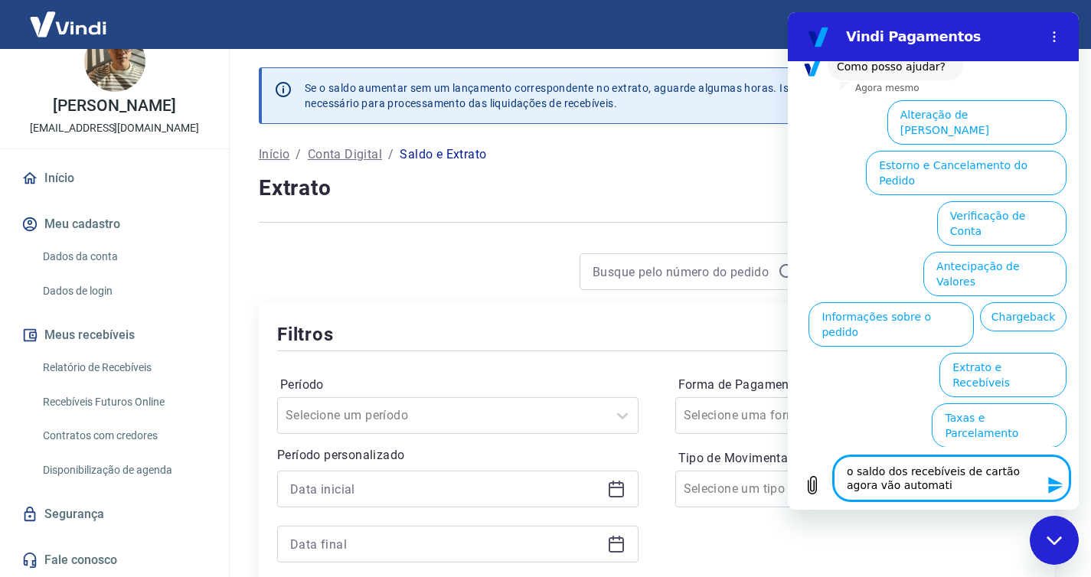
type textarea "x"
type textarea "o saldo dos recebíveis de cartão agora vão automatica"
type textarea "x"
type textarea "o saldo dos recebíveis de cartão agora vão automaticam"
type textarea "x"
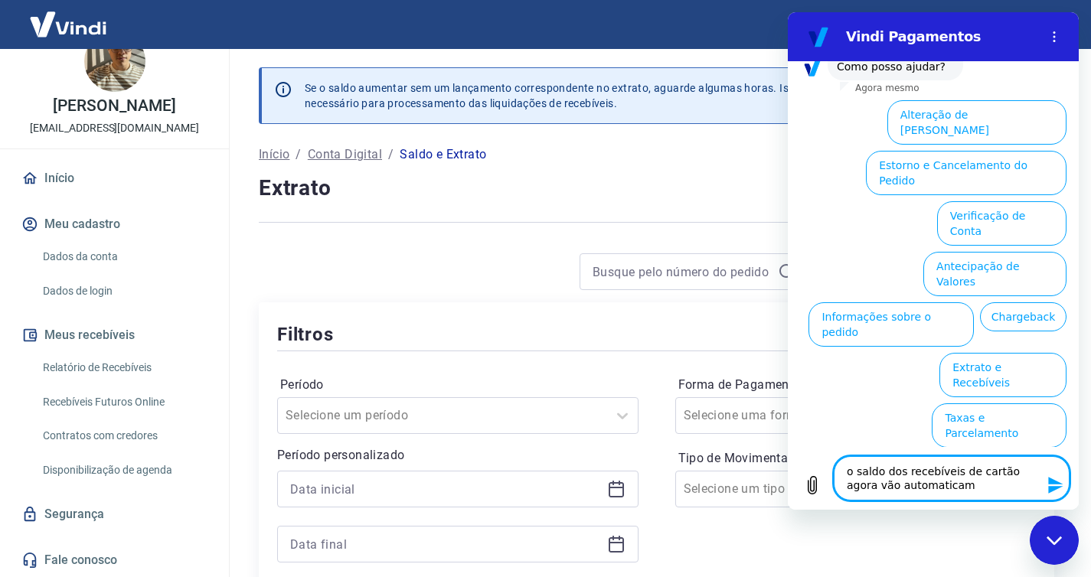
type textarea "o saldo dos recebíveis de cartão agora vão automaticame"
type textarea "x"
type textarea "o saldo dos recebíveis de cartão agora vão automaticamen"
type textarea "x"
type textarea "o saldo dos recebíveis de cartão agora vão automaticament"
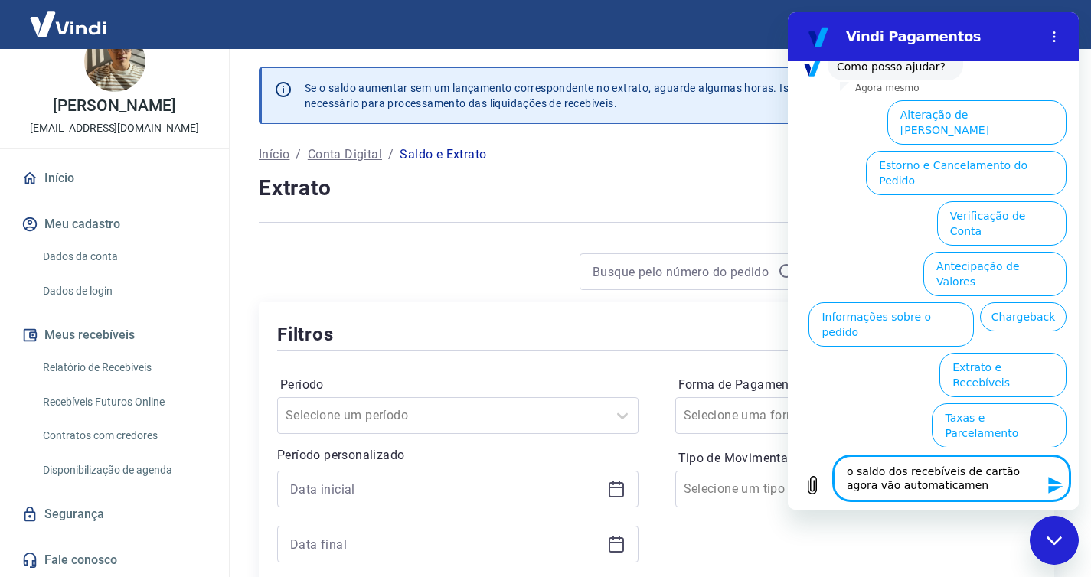
type textarea "x"
type textarea "o saldo dos recebíveis de cartão agora vão automaticamente"
type textarea "x"
type textarea "o saldo dos recebíveis de cartão agora vão automaticamente"
type textarea "x"
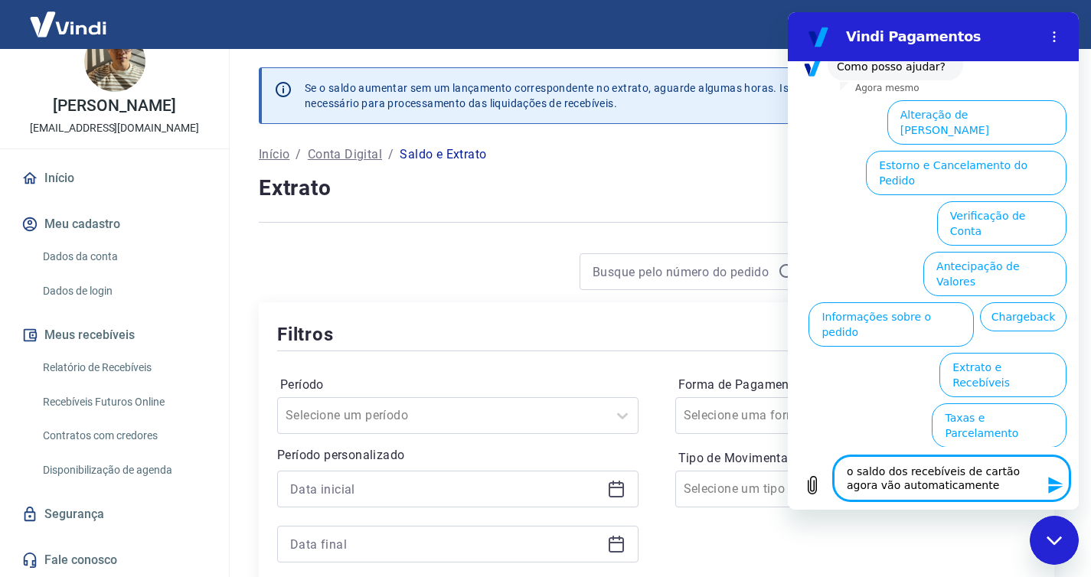
type textarea "o saldo dos recebíveis de cartão agora vão automaticamente p"
type textarea "x"
type textarea "o saldo dos recebíveis de cartão agora vão automaticamente pa"
type textarea "x"
type textarea "o saldo dos recebíveis de cartão agora vão automaticamente par"
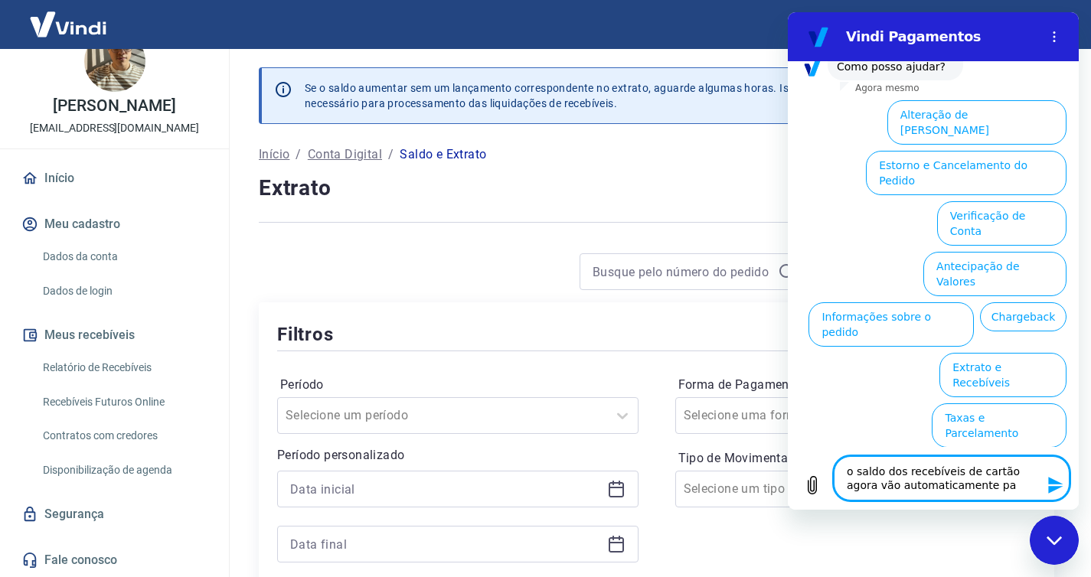
type textarea "x"
type textarea "o saldo dos recebíveis de cartão agora vão automaticamente para"
type textarea "x"
type textarea "o saldo dos recebíveis de cartão agora vão automaticamente para"
type textarea "x"
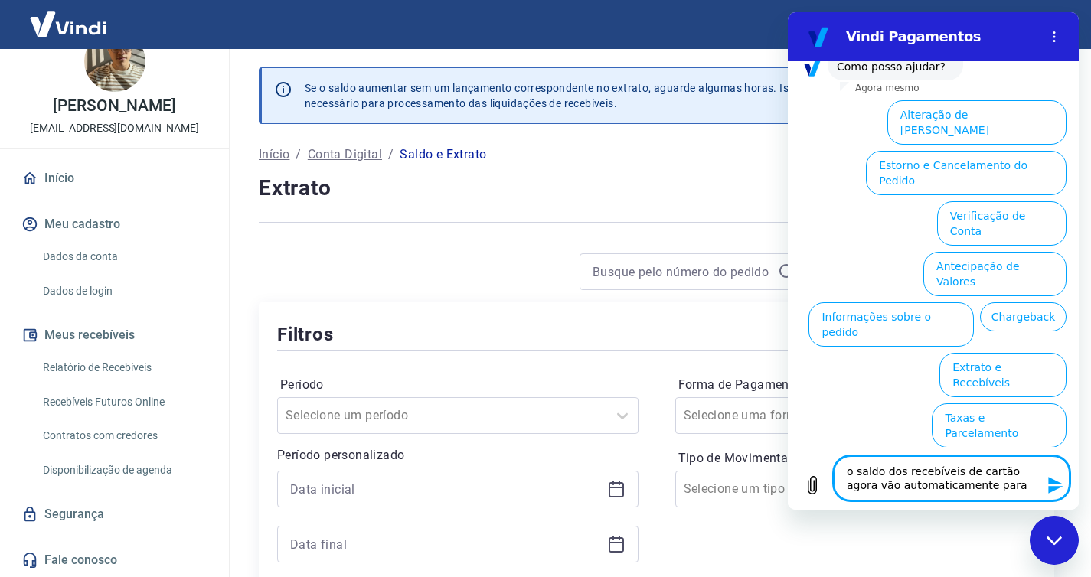
type textarea "o saldo dos recebíveis de cartão agora vão automaticamente para a"
type textarea "x"
type textarea "o saldo dos recebíveis de cartão agora vão automaticamente para a"
type textarea "x"
type textarea "o saldo dos recebíveis de cartão agora vão automaticamente para a m"
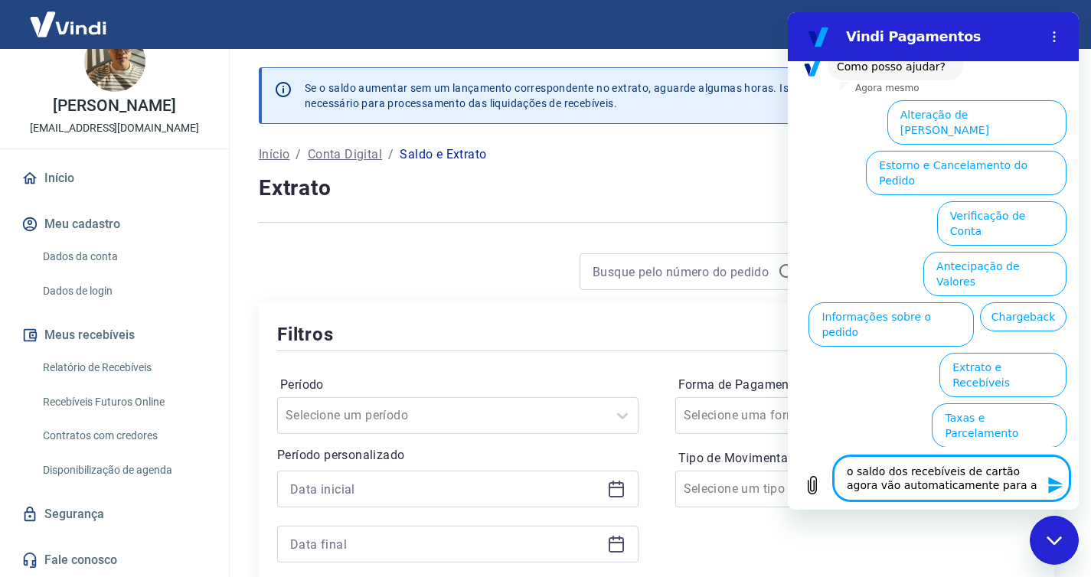
type textarea "x"
type textarea "o saldo dos recebíveis de cartão agora vão automaticamente para a mi"
type textarea "x"
type textarea "o saldo dos recebíveis de cartão agora vão automaticamente para a min"
type textarea "x"
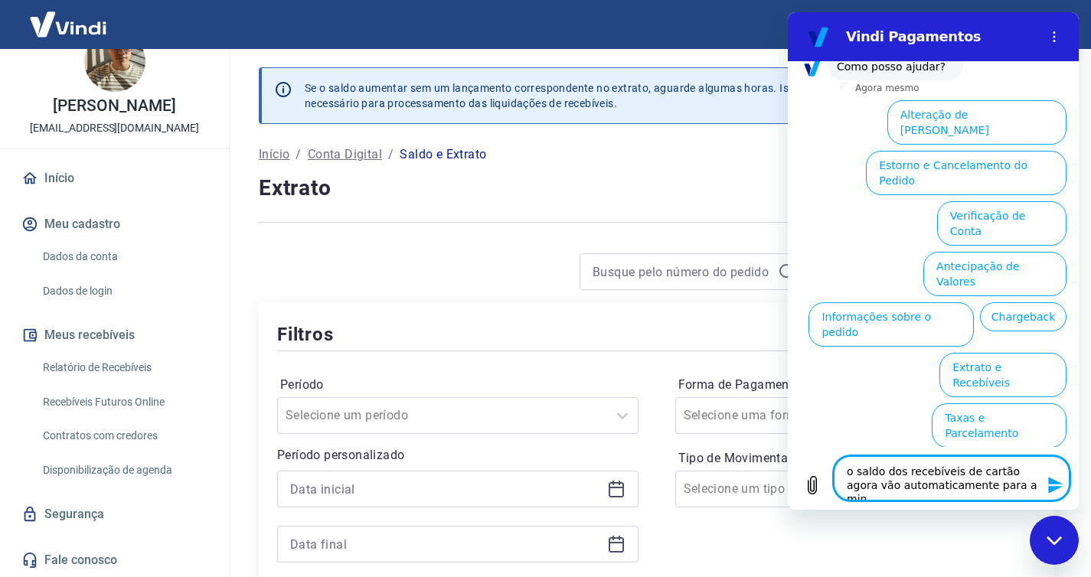
type textarea "o saldo dos recebíveis de cartão agora vão automaticamente para a minh"
type textarea "x"
type textarea "o saldo dos recebíveis de cartão agora vão automaticamente para a minha"
type textarea "x"
type textarea "o saldo dos recebíveis de cartão agora vão automaticamente para a minha"
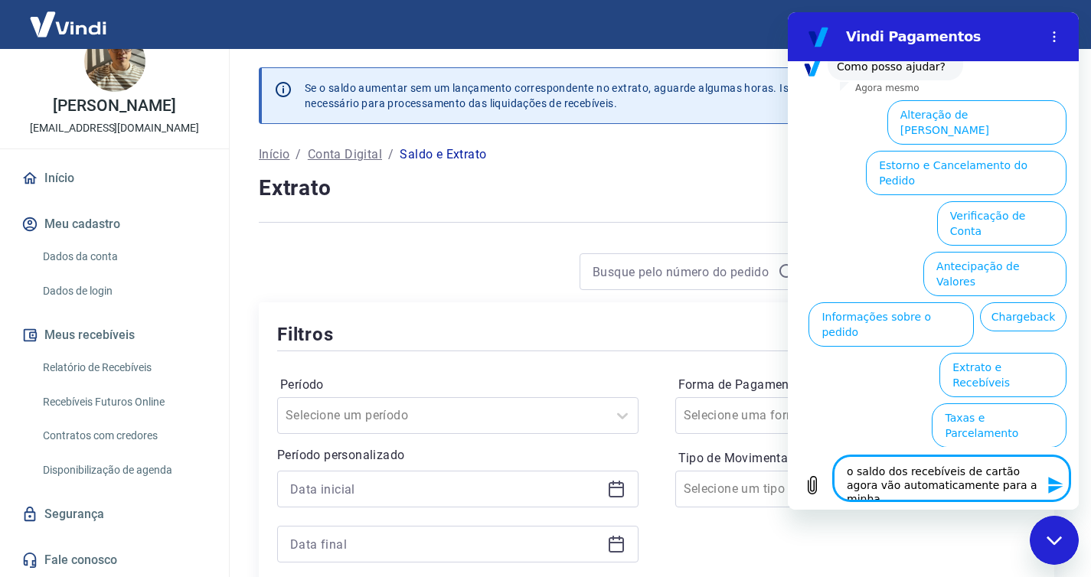
type textarea "x"
type textarea "o saldo dos recebíveis de cartão agora vão automaticamente para a minha c"
type textarea "x"
type textarea "o saldo dos recebíveis de cartão agora vão automaticamente para a minha co"
type textarea "x"
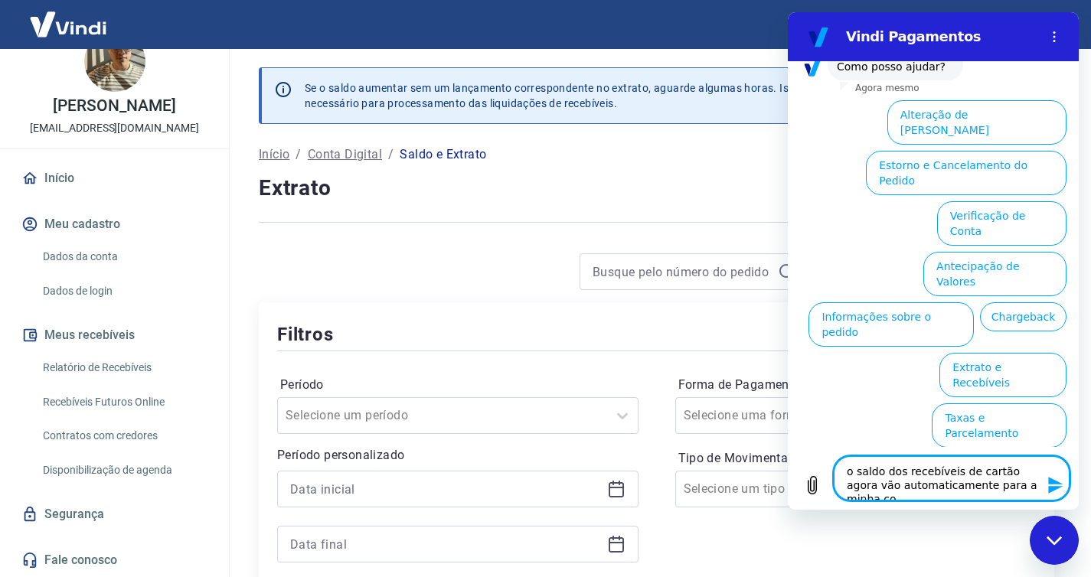
type textarea "o saldo dos recebíveis de cartão agora vão automaticamente para a minha con"
type textarea "x"
type textarea "o saldo dos recebíveis de cartão agora vão automaticamente para a minha cont"
type textarea "x"
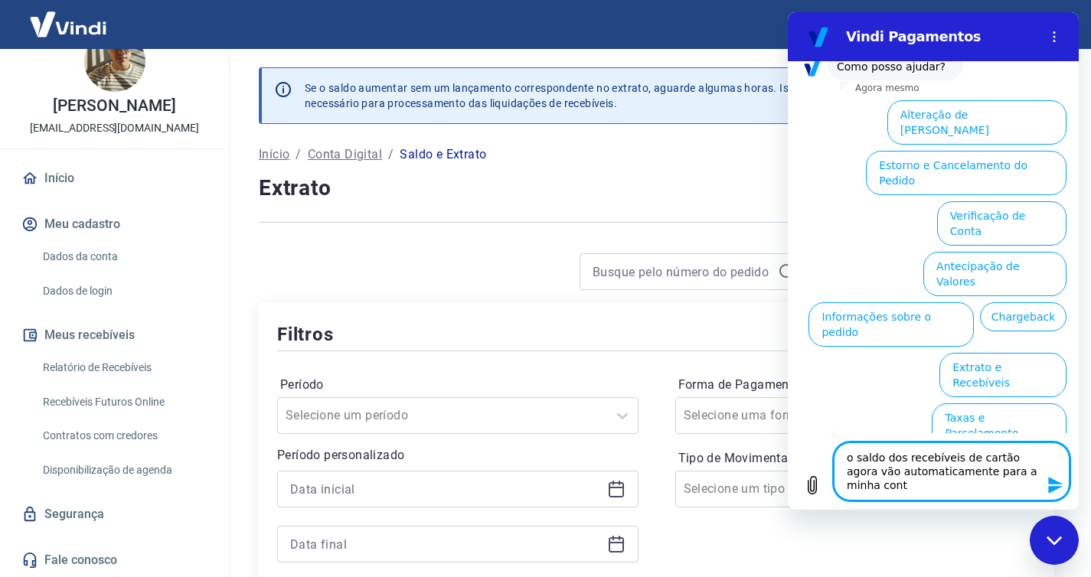
type textarea "o saldo dos recebíveis de cartão agora vão automaticamente para a minha conta"
type textarea "x"
type textarea "o saldo dos recebíveis de cartão agora vão automaticamente para a minha conta?"
type textarea "x"
type textarea "o saldo dos recebíveis de cartão agora vão automaticamente para a minha conta?"
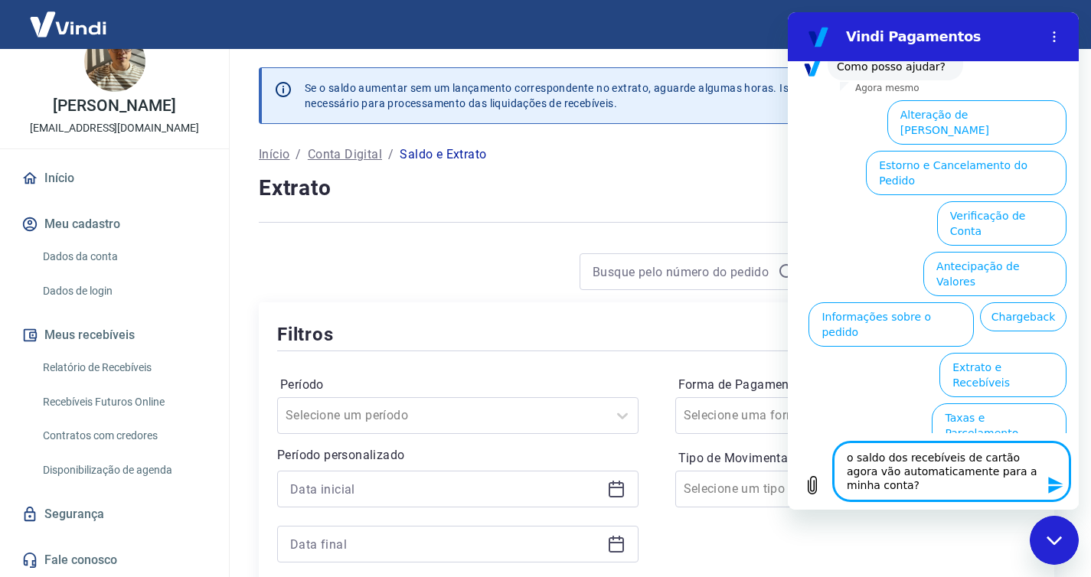
type textarea "x"
type textarea "o saldo dos recebíveis de cartão agora vão automaticamente para a minha conta? a"
type textarea "x"
type textarea "o saldo dos recebíveis de cartão agora vão automaticamente para a minha conta? …"
type textarea "x"
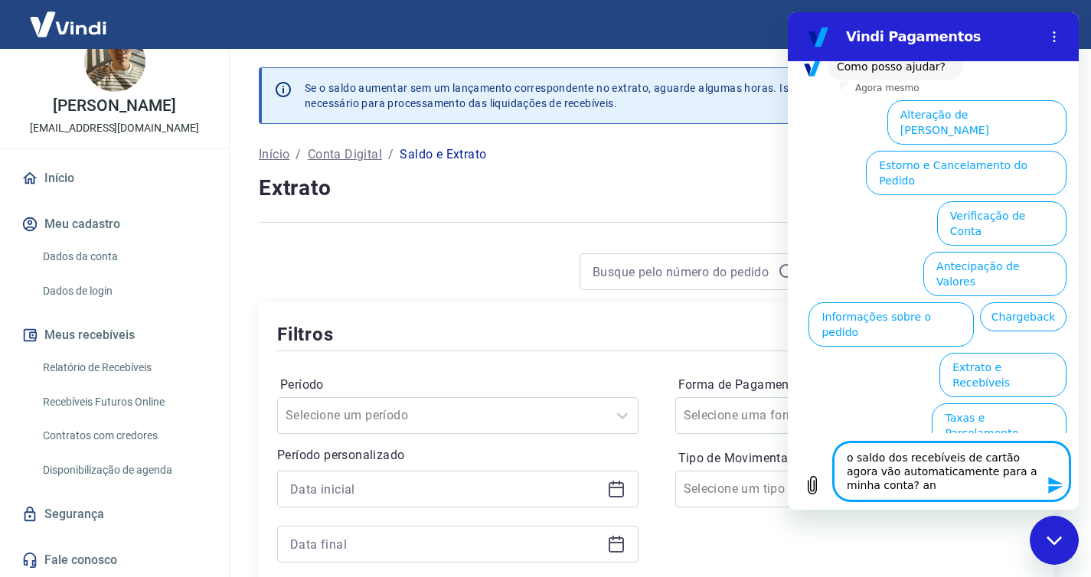
type textarea "o saldo dos recebíveis de cartão agora vão automaticamente para a minha conta? …"
type textarea "x"
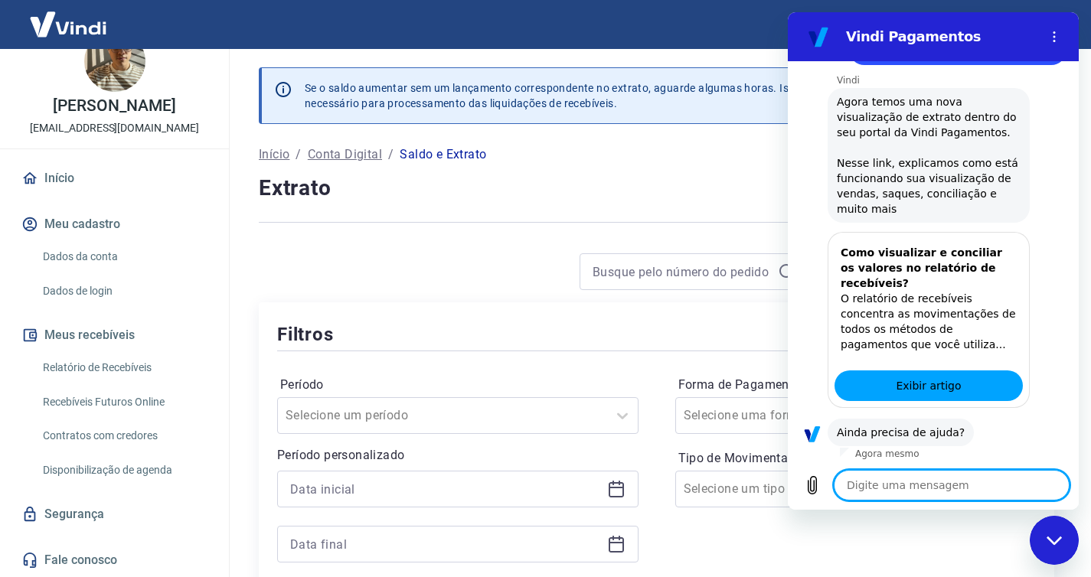
scroll to position [1374, 0]
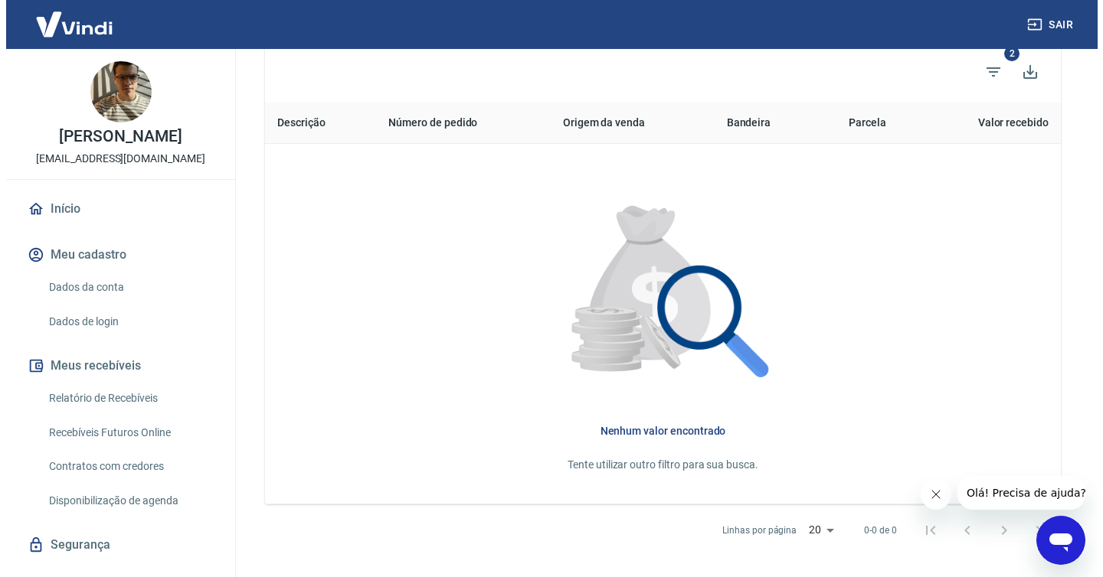
scroll to position [217, 0]
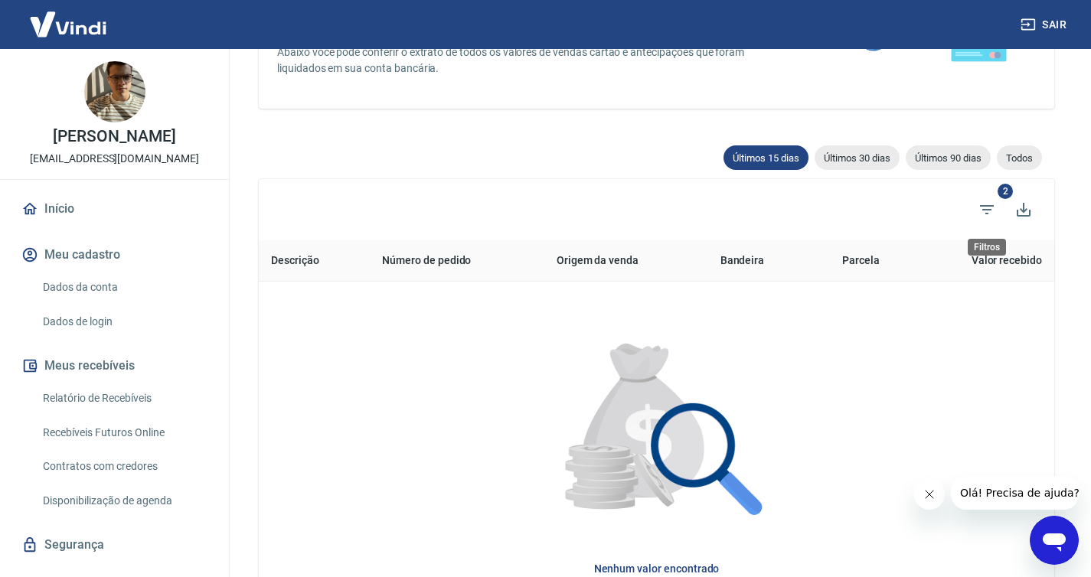
click at [1008, 194] on span "2" at bounding box center [1005, 191] width 15 height 15
click at [994, 211] on icon "Filtros" at bounding box center [987, 210] width 18 height 18
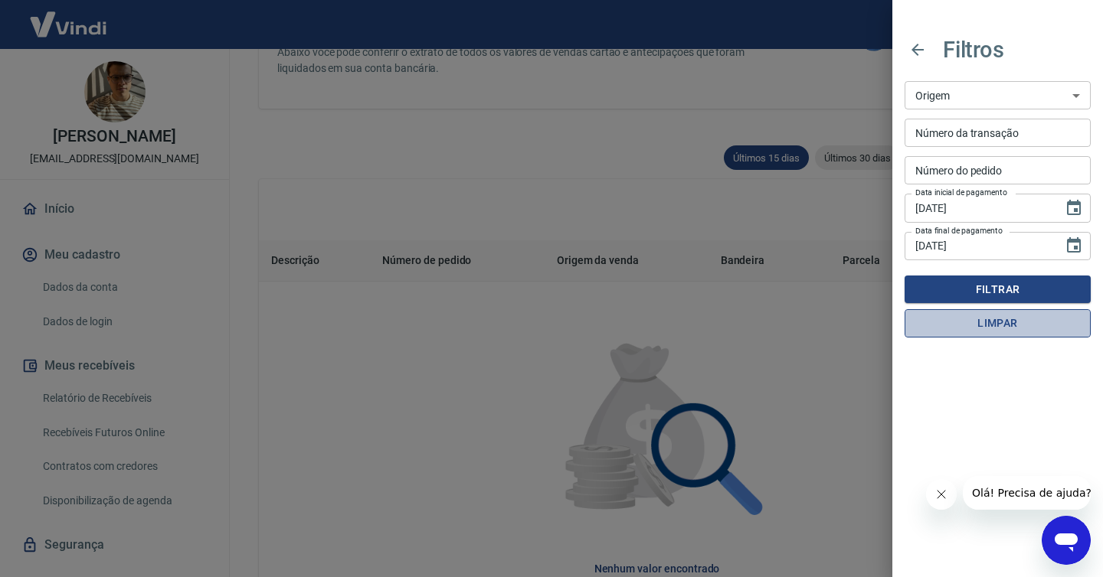
click at [1015, 322] on button "Limpar" at bounding box center [997, 323] width 186 height 28
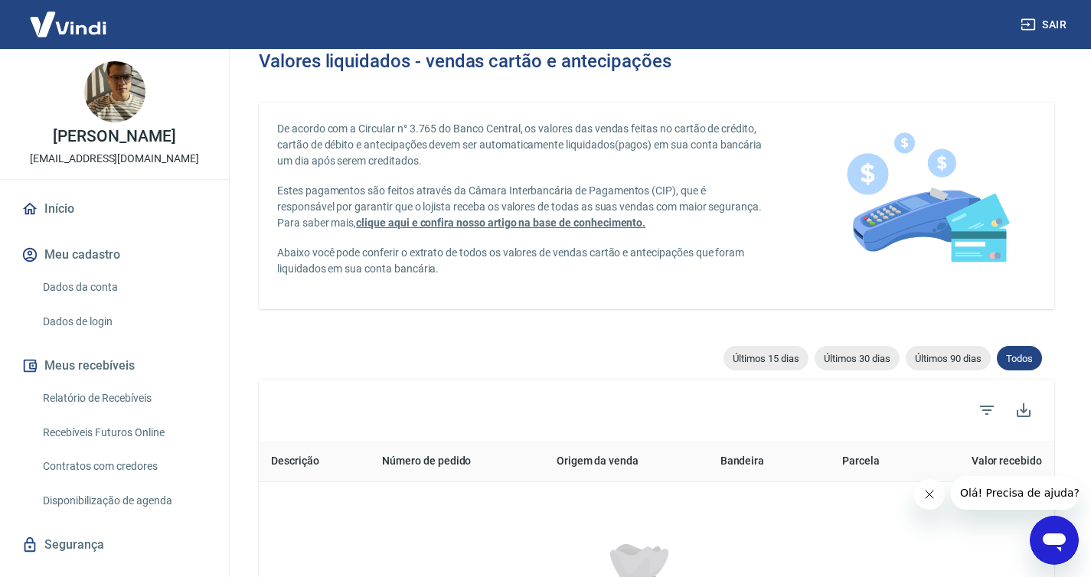
scroll to position [217, 0]
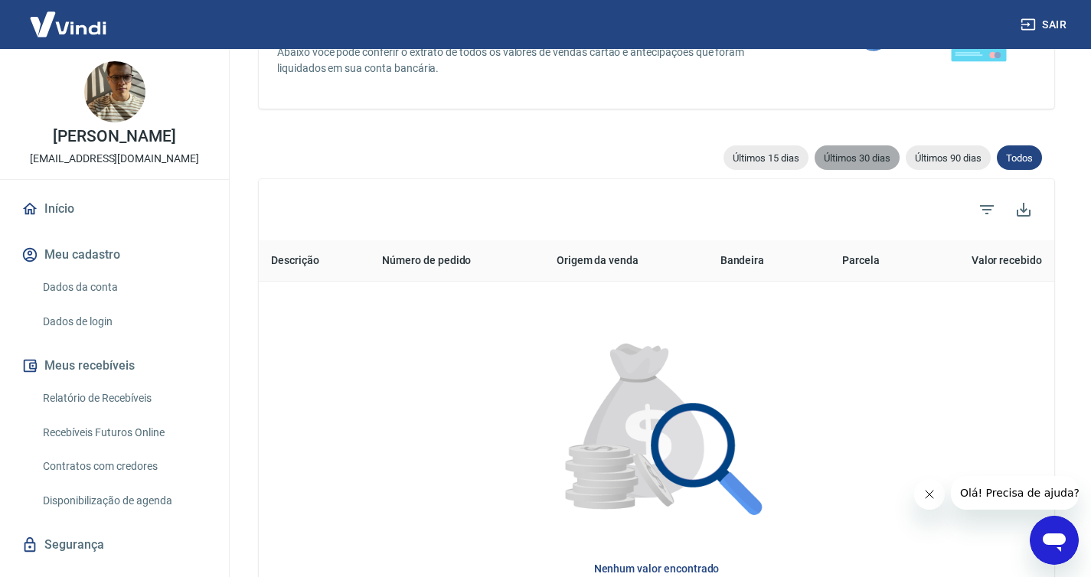
click at [864, 154] on span "Últimos 30 dias" at bounding box center [857, 157] width 85 height 11
type input "24/08/2025"
type input "23/09/2025"
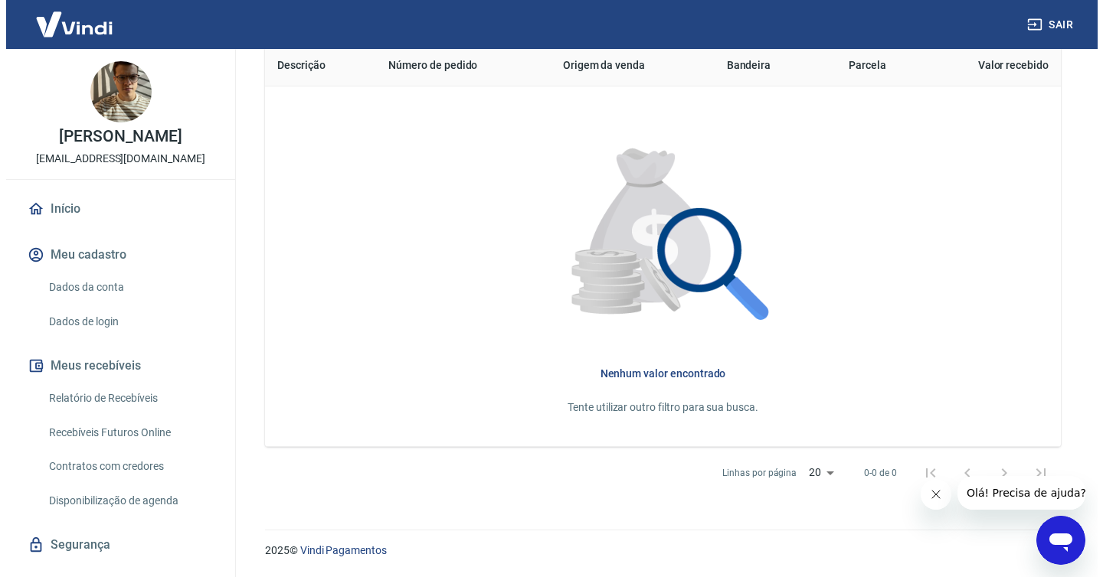
scroll to position [93, 0]
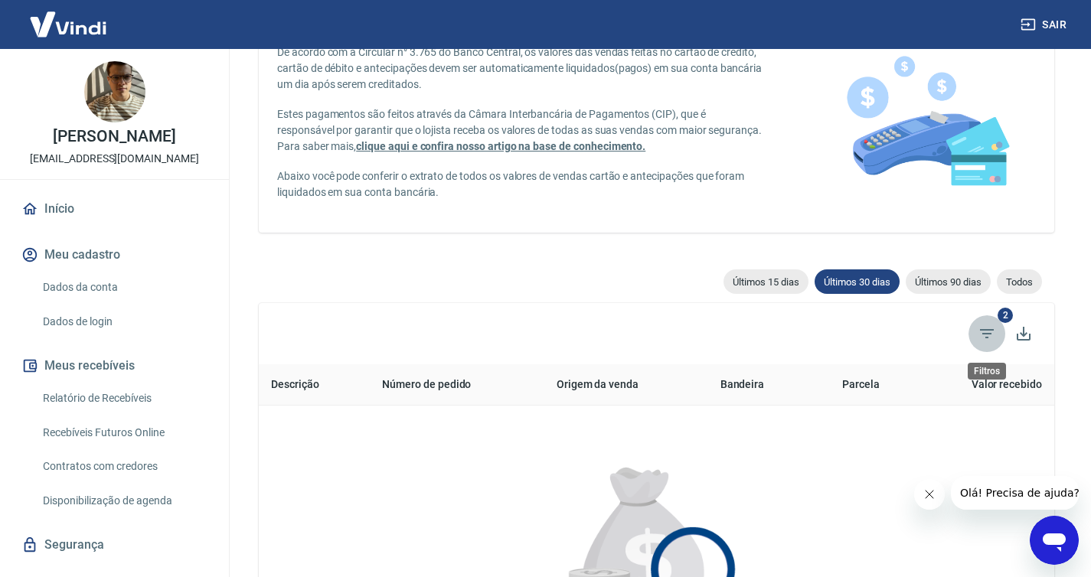
click at [988, 333] on icon "Filtros" at bounding box center [987, 333] width 14 height 9
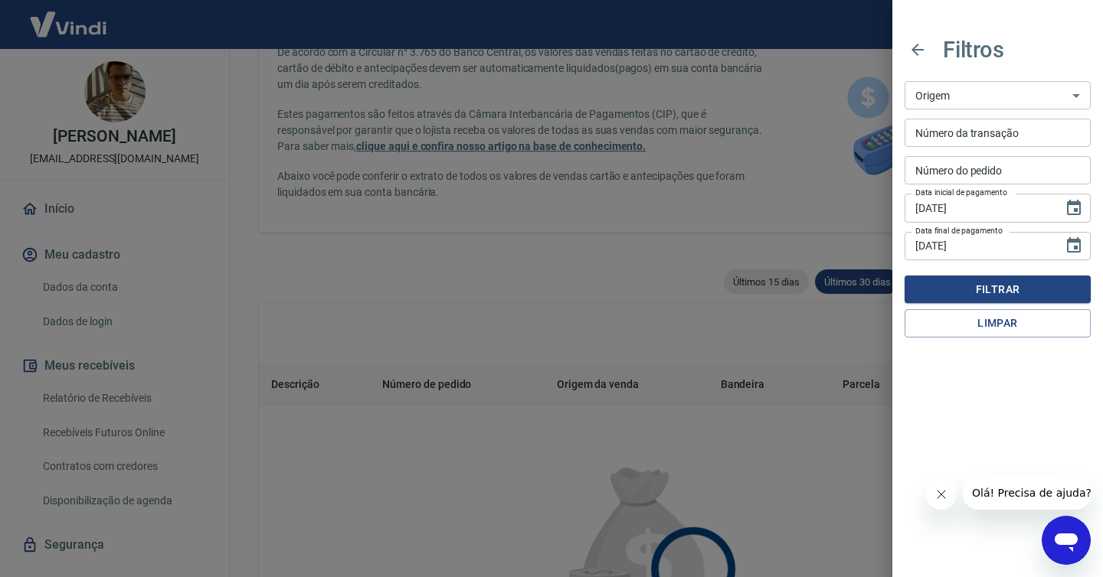
click at [1067, 97] on select "Maquininha Intermediador" at bounding box center [997, 95] width 186 height 28
select select "intermediador"
click at [904, 81] on select "Maquininha Intermediador" at bounding box center [997, 95] width 186 height 28
click at [1076, 207] on icon "Choose date, selected date is 24 de ago de 2025" at bounding box center [1073, 208] width 18 height 18
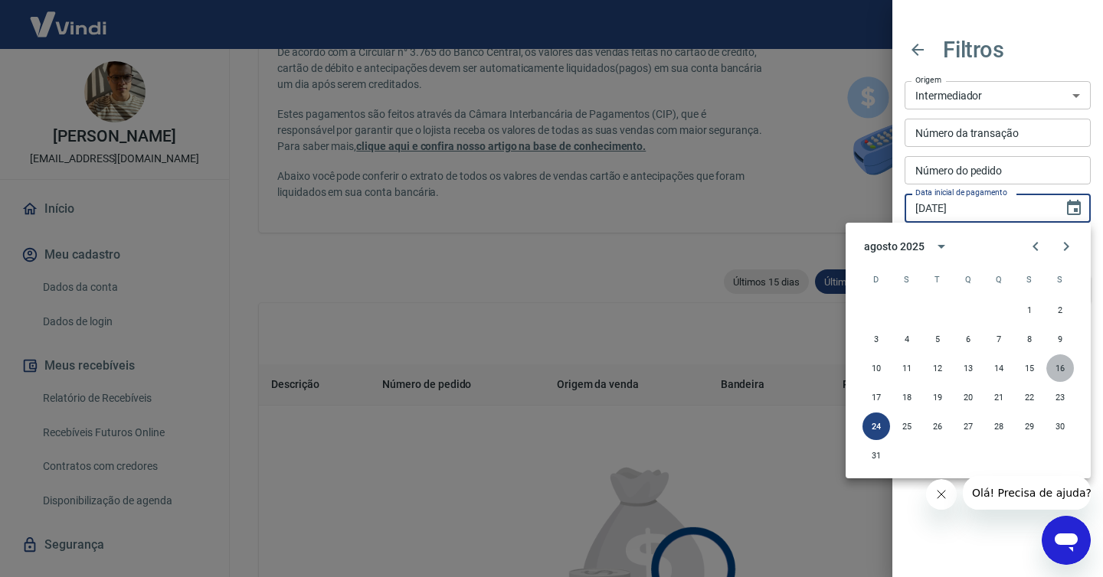
click at [1057, 368] on button "16" at bounding box center [1060, 368] width 28 height 28
type input "16/08/2025"
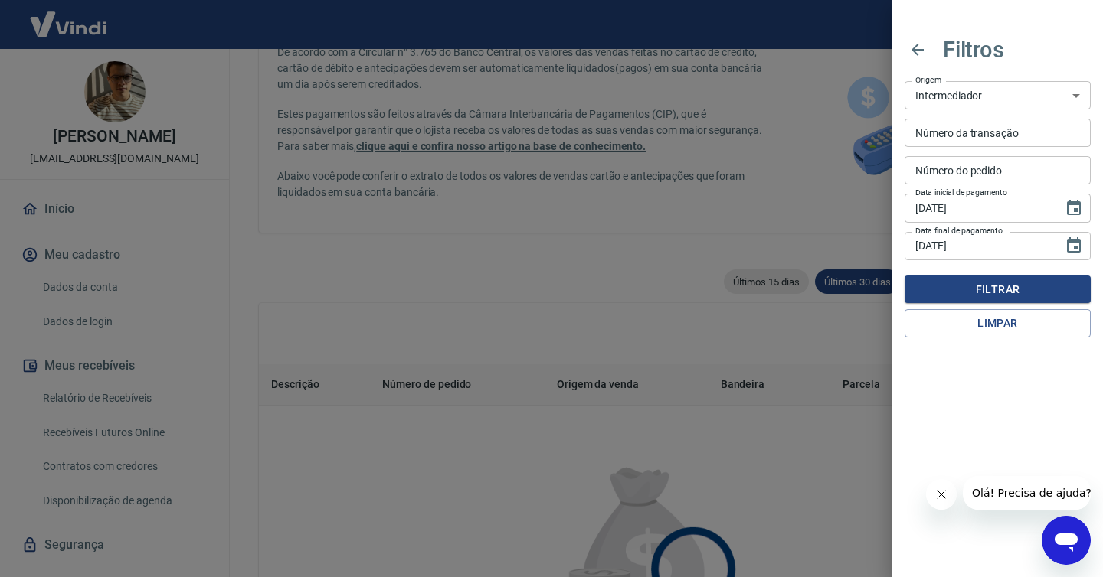
click at [988, 243] on input "23/09/2025" at bounding box center [978, 246] width 148 height 28
click at [1069, 247] on icon "Choose date, selected date is 23 de set de 2025" at bounding box center [1073, 246] width 18 height 18
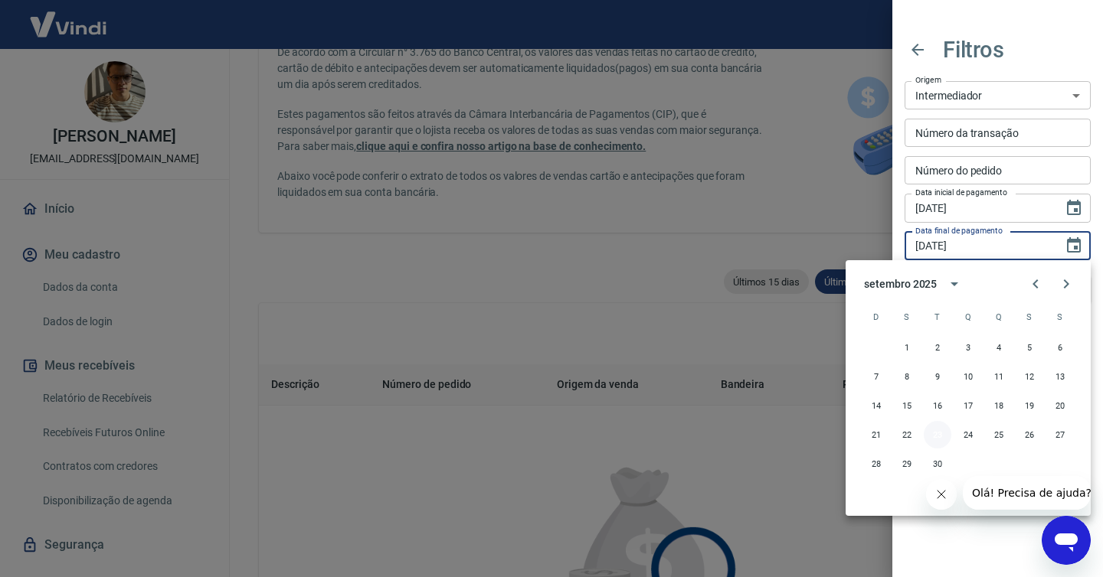
click at [938, 436] on button "23" at bounding box center [937, 435] width 28 height 28
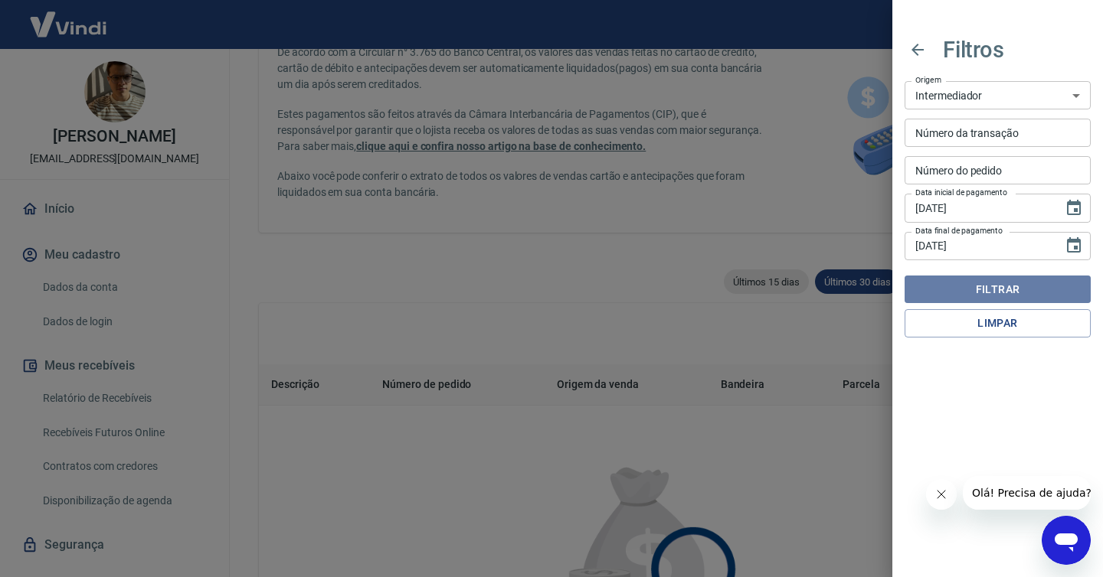
click at [995, 280] on button "Filtrar" at bounding box center [997, 290] width 186 height 28
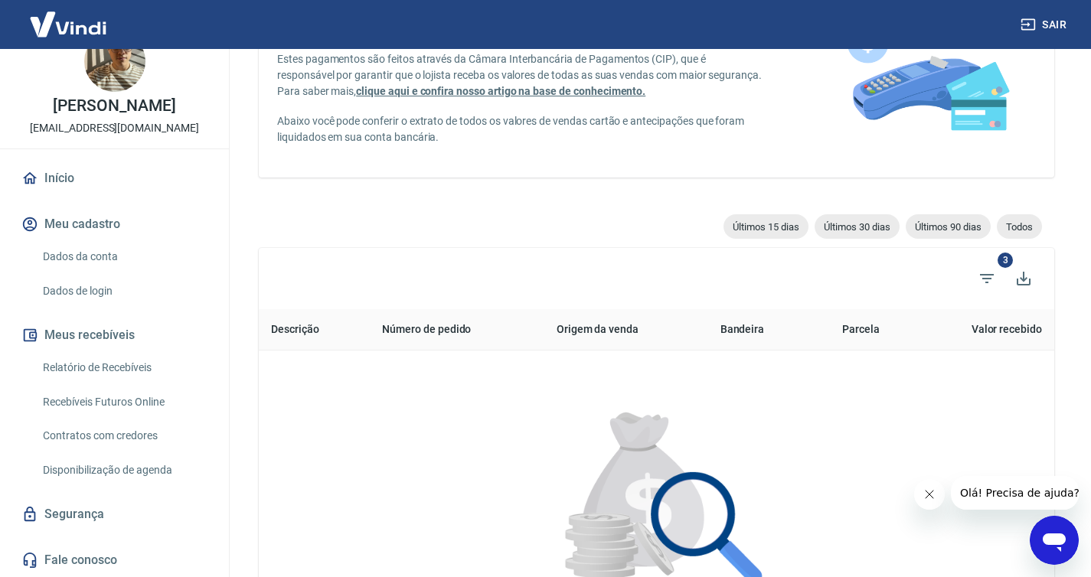
scroll to position [161, 0]
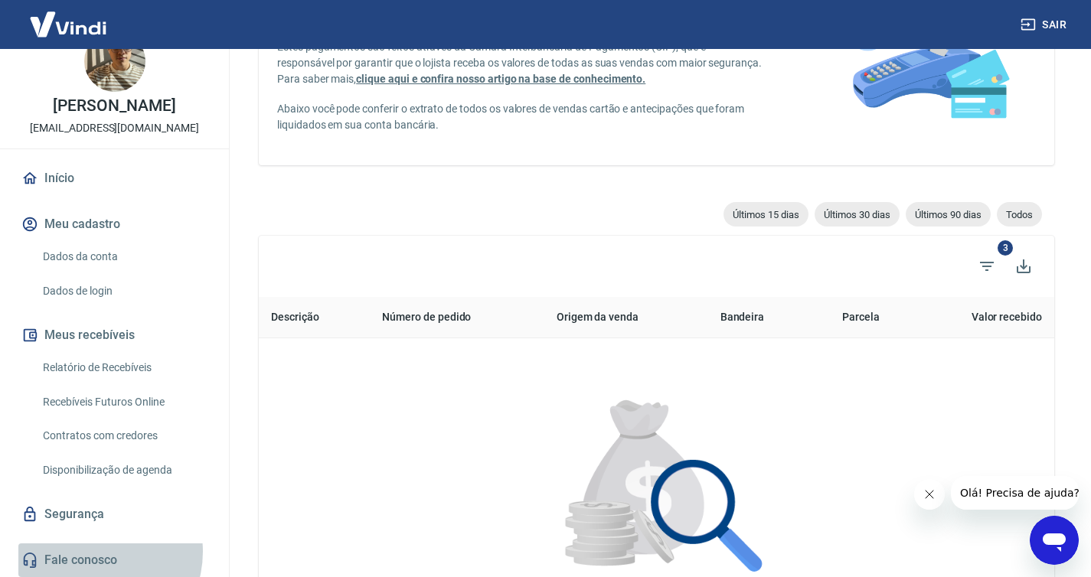
click at [93, 552] on link "Fale conosco" at bounding box center [114, 561] width 192 height 34
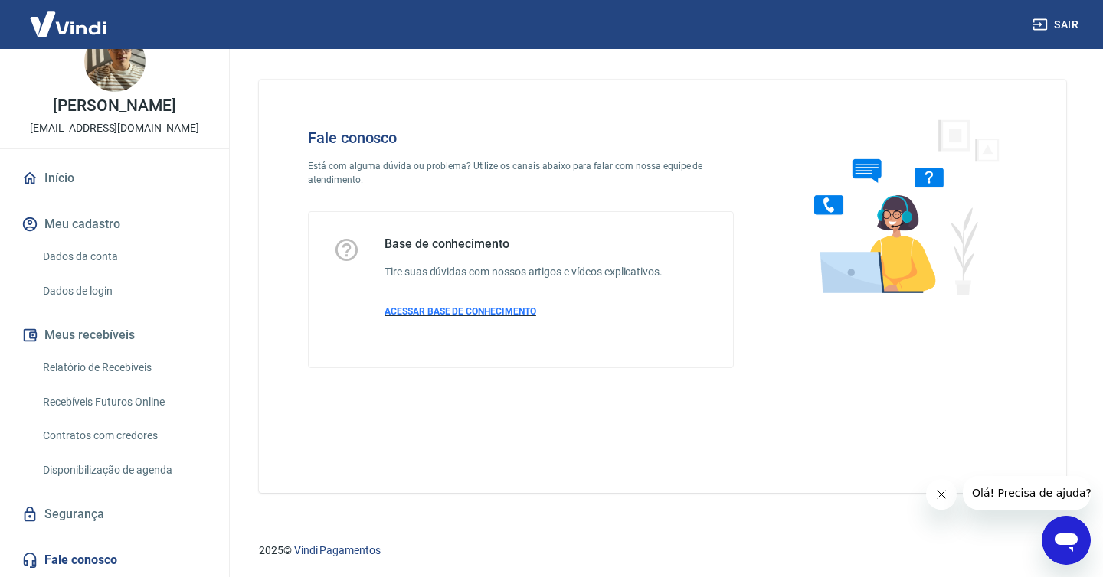
click at [486, 311] on span "ACESSAR BASE DE CONHECIMENTO" at bounding box center [460, 311] width 152 height 11
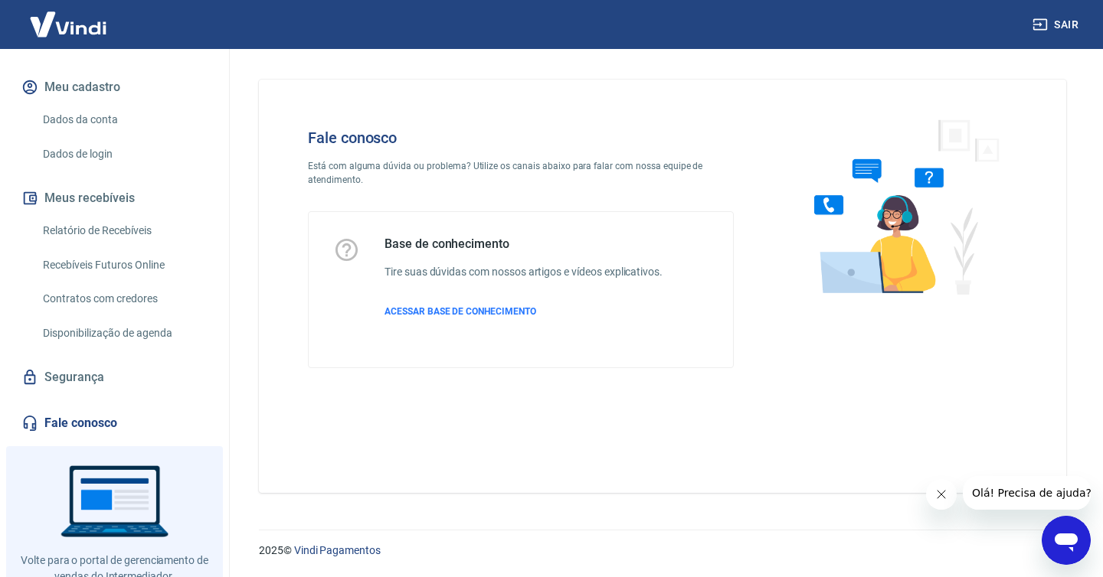
scroll to position [216, 0]
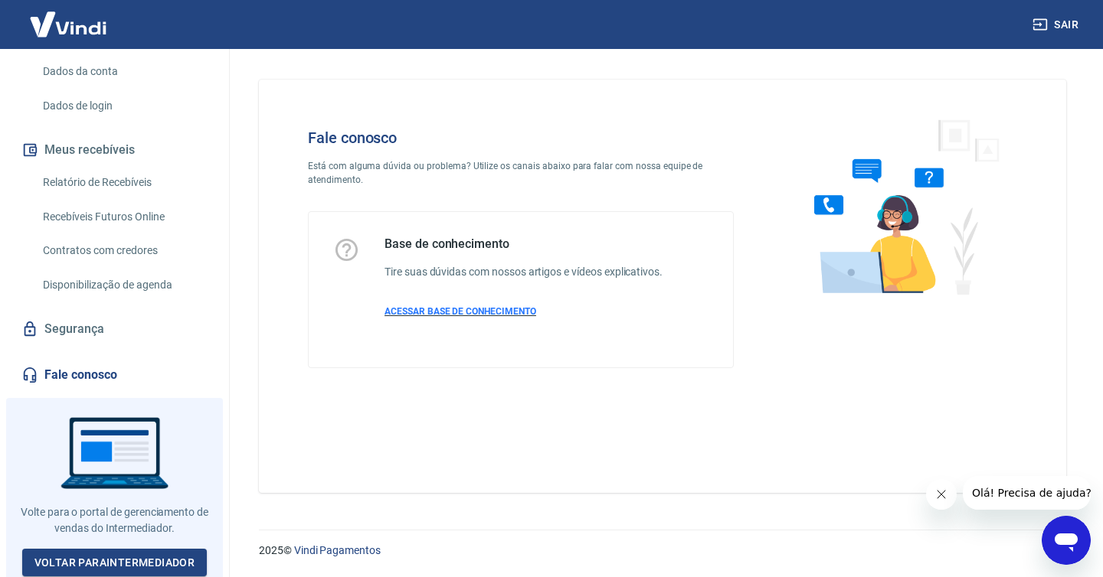
click at [481, 312] on span "ACESSAR BASE DE CONHECIMENTO" at bounding box center [460, 311] width 152 height 11
click at [502, 316] on span "ACESSAR BASE DE CONHECIMENTO" at bounding box center [460, 311] width 152 height 11
